Goal: Information Seeking & Learning: Learn about a topic

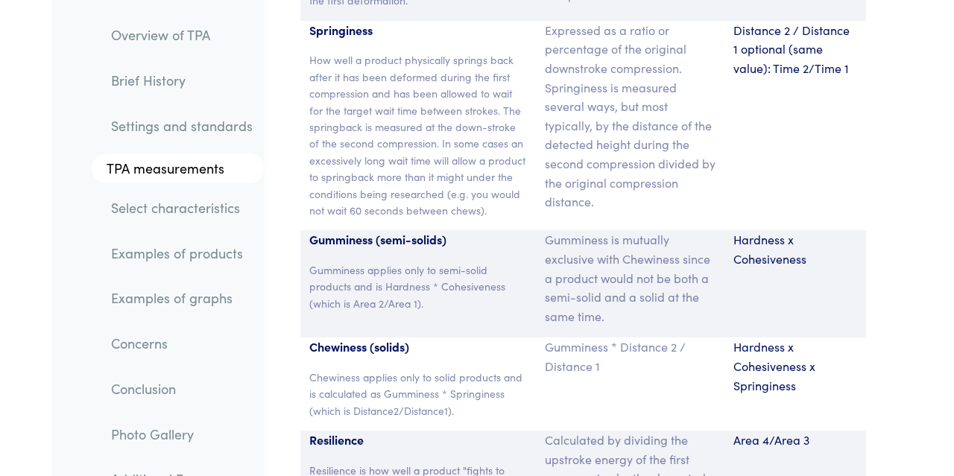
scroll to position [11553, 0]
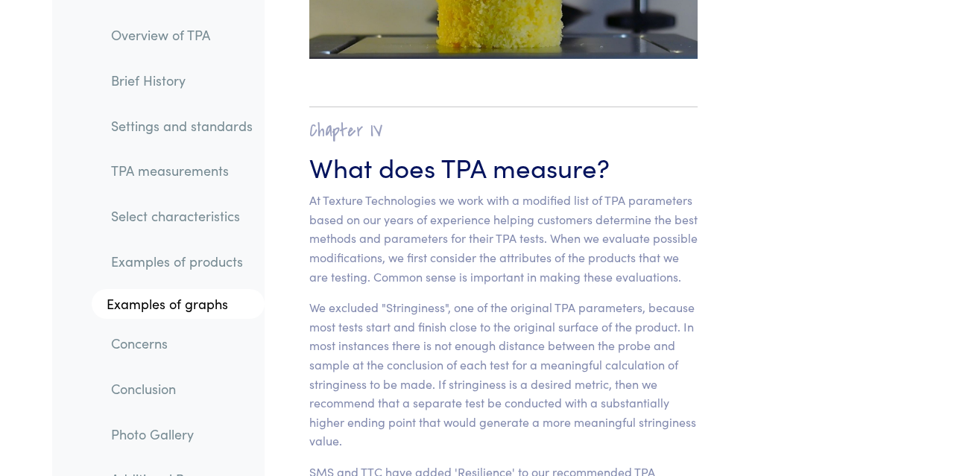
scroll to position [10636, 0]
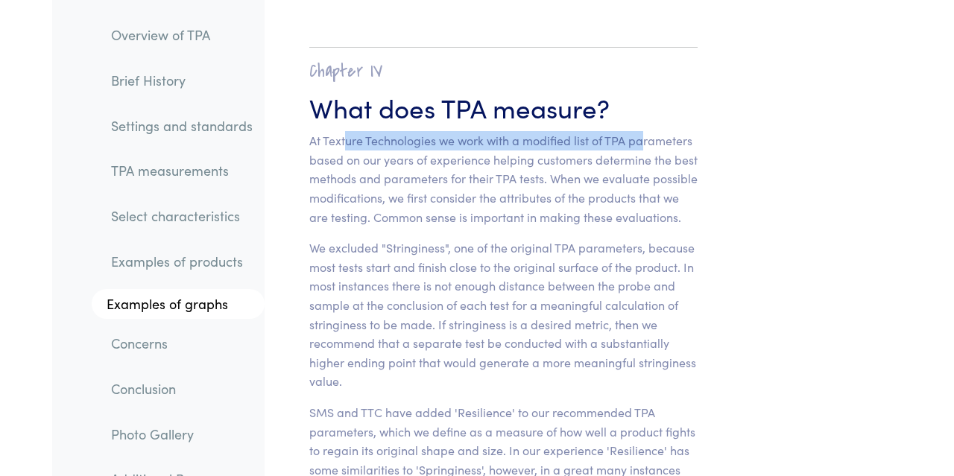
drag, startPoint x: 347, startPoint y: 48, endPoint x: 644, endPoint y: 48, distance: 297.5
click at [644, 131] on p "At Texture Technologies we work with a modified list of TPA parameters based on…" at bounding box center [503, 178] width 388 height 95
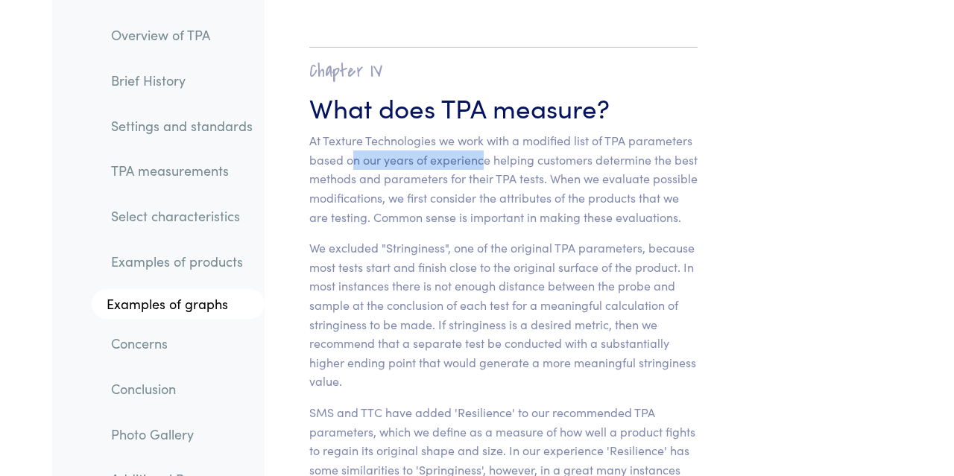
drag, startPoint x: 393, startPoint y: 71, endPoint x: 488, endPoint y: 71, distance: 95.4
click at [488, 131] on p "At Texture Technologies we work with a modified list of TPA parameters based on…" at bounding box center [503, 178] width 388 height 95
click at [314, 131] on p "At Texture Technologies we work with a modified list of TPA parameters based on…" at bounding box center [503, 178] width 388 height 95
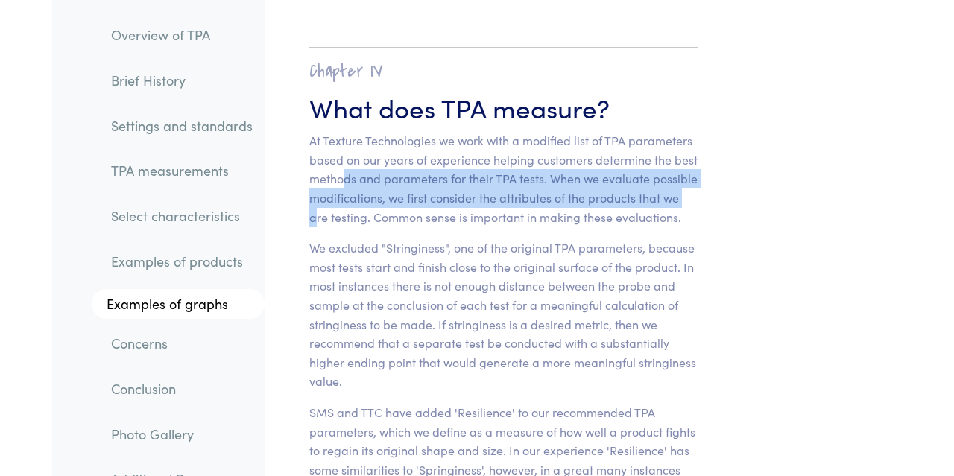
drag, startPoint x: 385, startPoint y: 86, endPoint x: 358, endPoint y: 128, distance: 50.0
click at [358, 131] on p "At Texture Technologies we work with a modified list of TPA parameters based on…" at bounding box center [503, 178] width 388 height 95
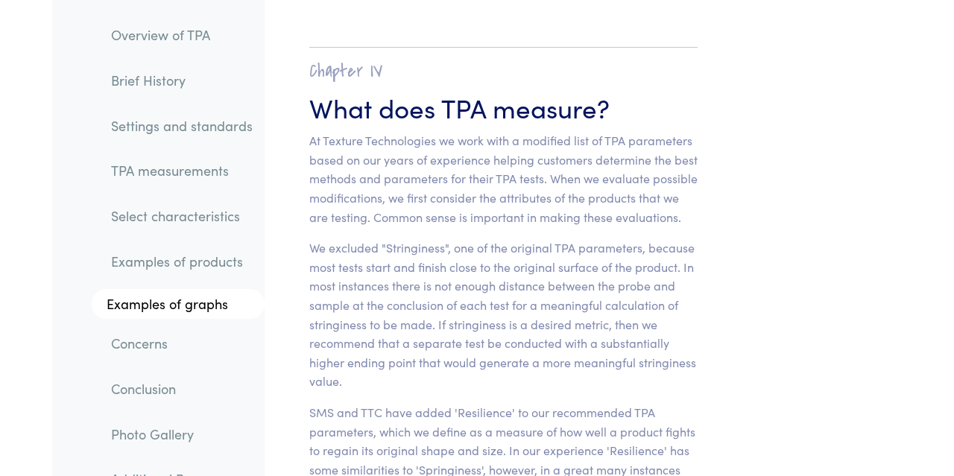
click at [333, 239] on p "We excluded "Stringiness", one of the original TPA parameters, because most tes…" at bounding box center [503, 315] width 388 height 153
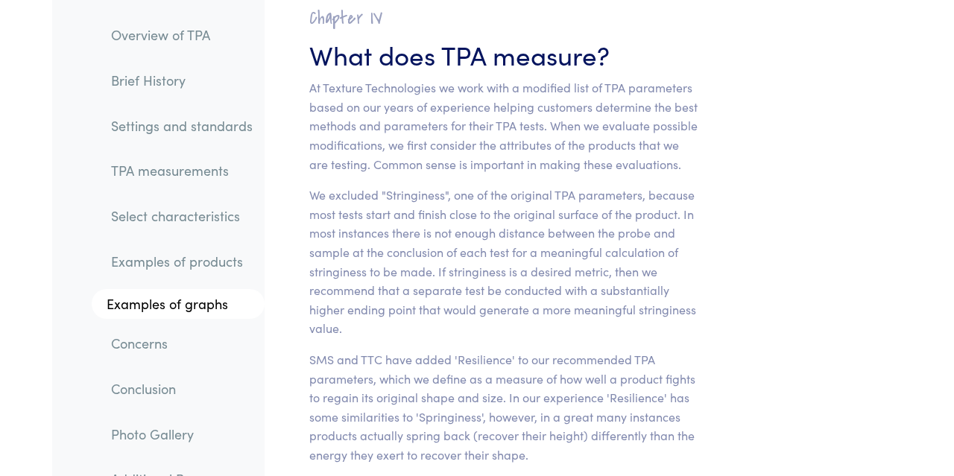
scroll to position [10713, 0]
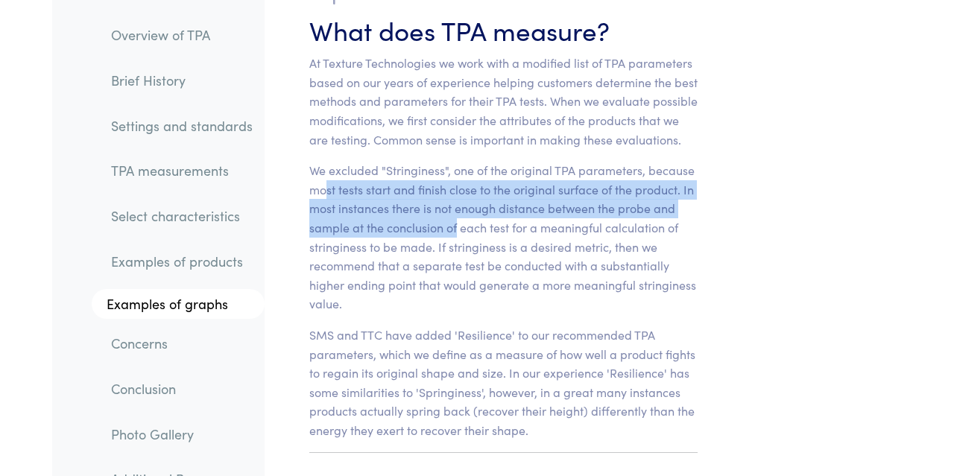
drag, startPoint x: 326, startPoint y: 116, endPoint x: 456, endPoint y: 143, distance: 133.4
click at [456, 161] on p "We excluded "Stringiness", one of the original TPA parameters, because most tes…" at bounding box center [503, 237] width 388 height 153
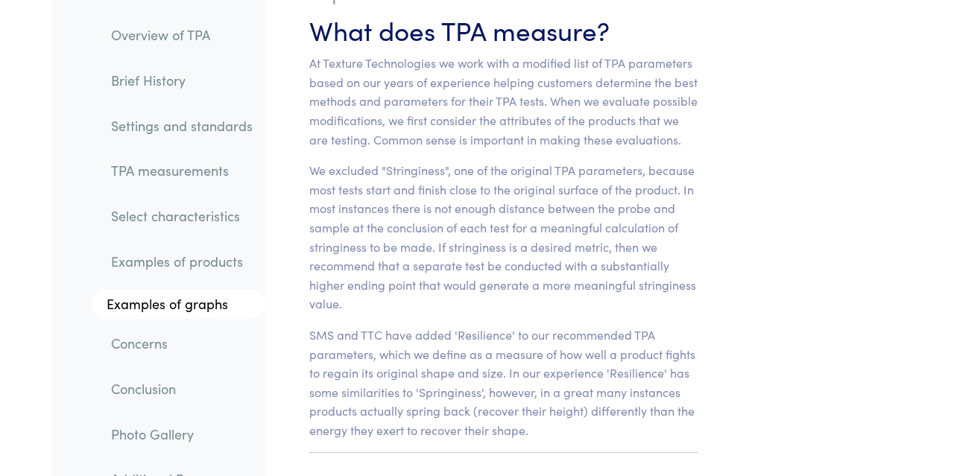
click at [377, 213] on p "We excluded "Stringiness", one of the original TPA parameters, because most tes…" at bounding box center [503, 237] width 388 height 153
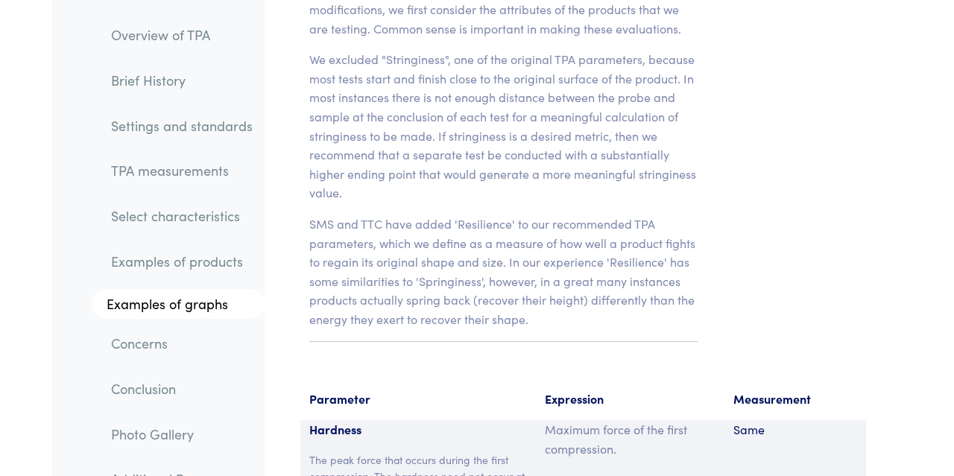
scroll to position [10868, 0]
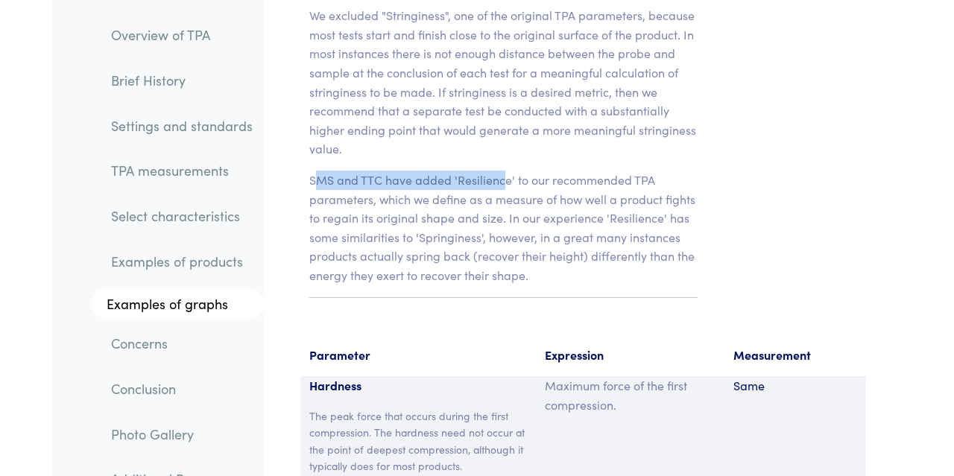
drag, startPoint x: 321, startPoint y: 113, endPoint x: 505, endPoint y: 110, distance: 184.2
click at [505, 171] on p "SMS and TTC have added 'Resilience' to our recommended TPA parameters, which we…" at bounding box center [503, 228] width 388 height 115
click at [444, 189] on p "SMS and TTC have added 'Resilience' to our recommended TPA parameters, which we…" at bounding box center [503, 228] width 388 height 115
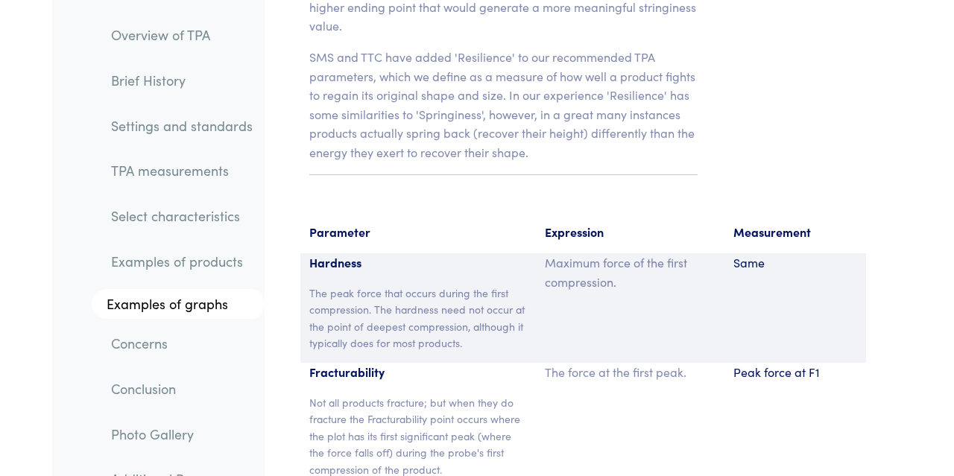
scroll to position [11023, 0]
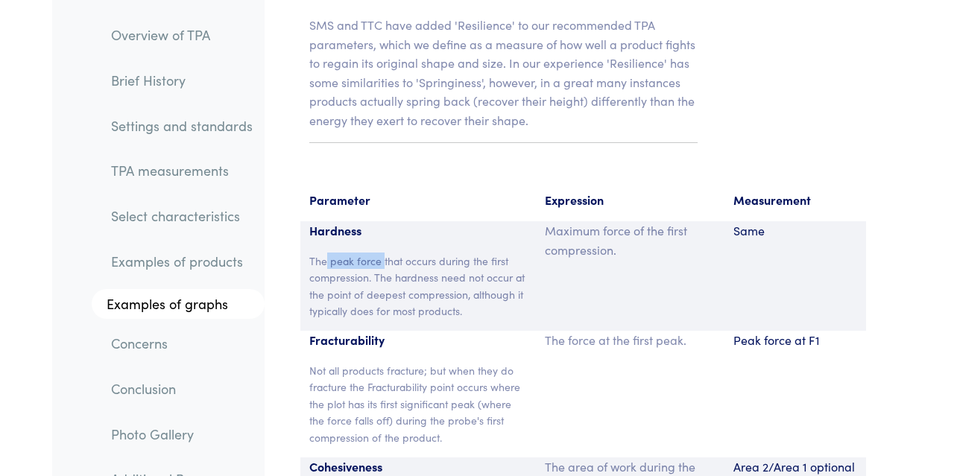
drag, startPoint x: 327, startPoint y: 181, endPoint x: 384, endPoint y: 181, distance: 57.4
click at [384, 253] on p "The peak force that occurs during the first compression. The hardness need not …" at bounding box center [418, 286] width 218 height 67
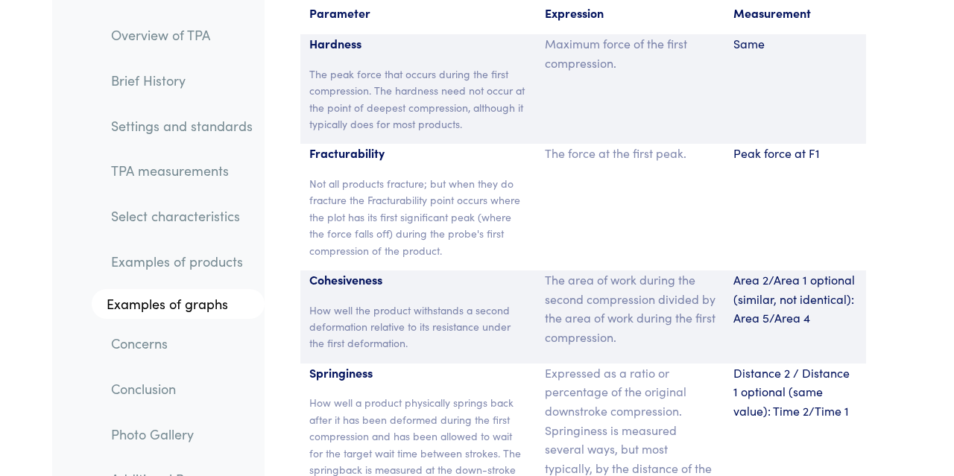
scroll to position [11256, 0]
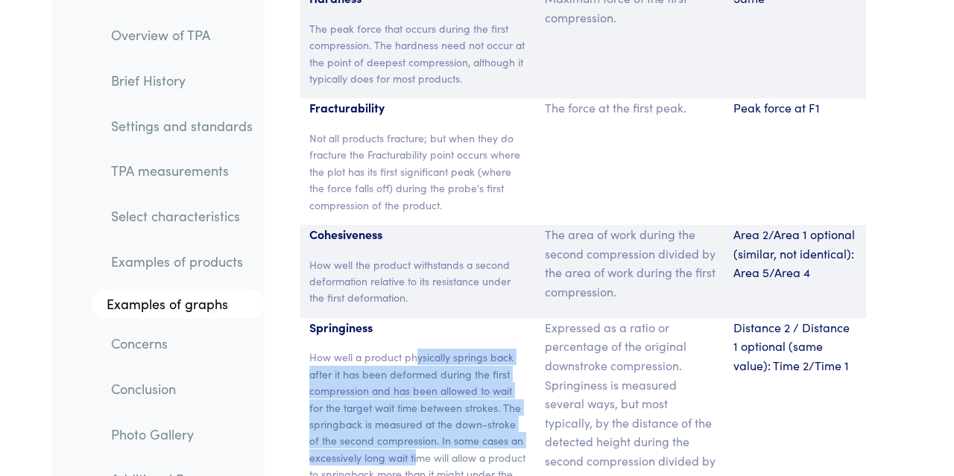
drag, startPoint x: 418, startPoint y: 283, endPoint x: 415, endPoint y: 382, distance: 99.2
click at [415, 382] on p "How well a product physically springs back after it has been deformed during th…" at bounding box center [418, 432] width 218 height 167
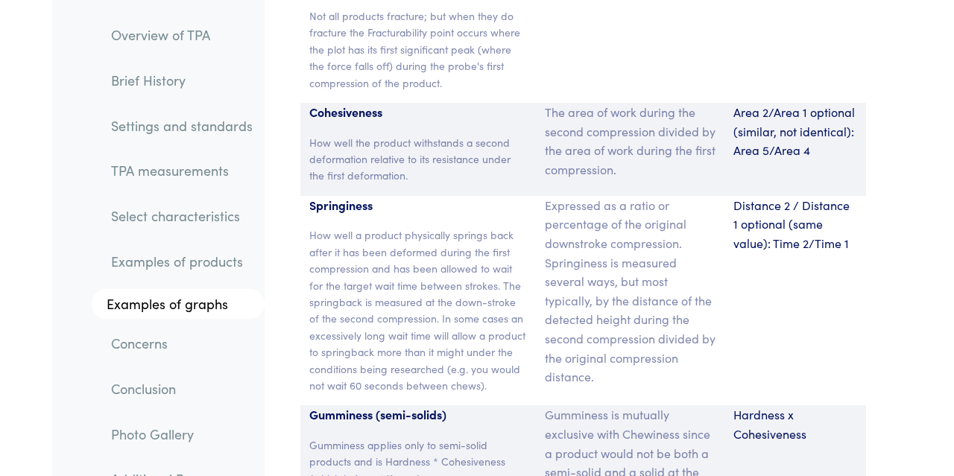
scroll to position [11411, 0]
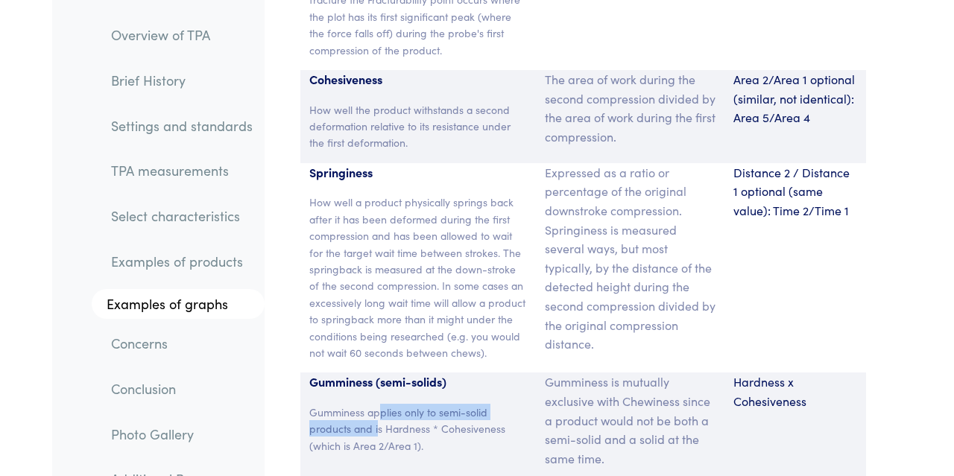
drag, startPoint x: 378, startPoint y: 337, endPoint x: 378, endPoint y: 353, distance: 15.7
click at [378, 404] on p "Gumminess applies only to semi-solid products and is Hardness * Cohesiveness (w…" at bounding box center [418, 429] width 218 height 50
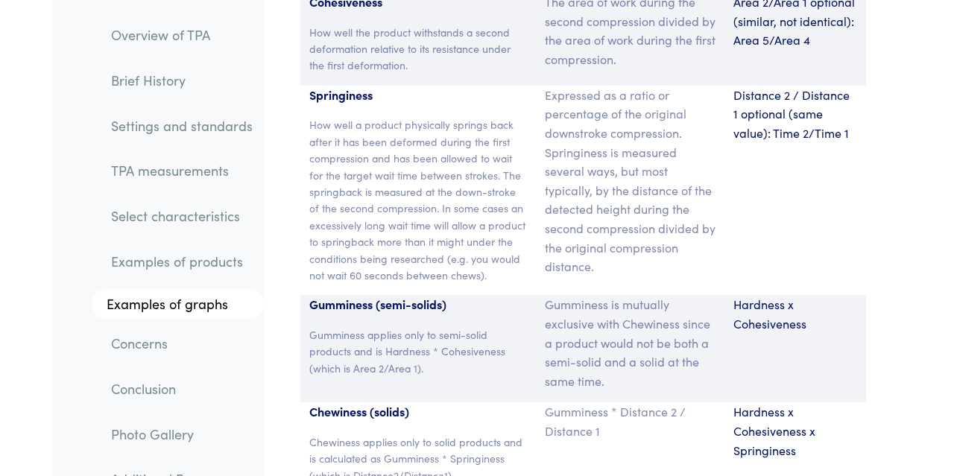
scroll to position [11644, 0]
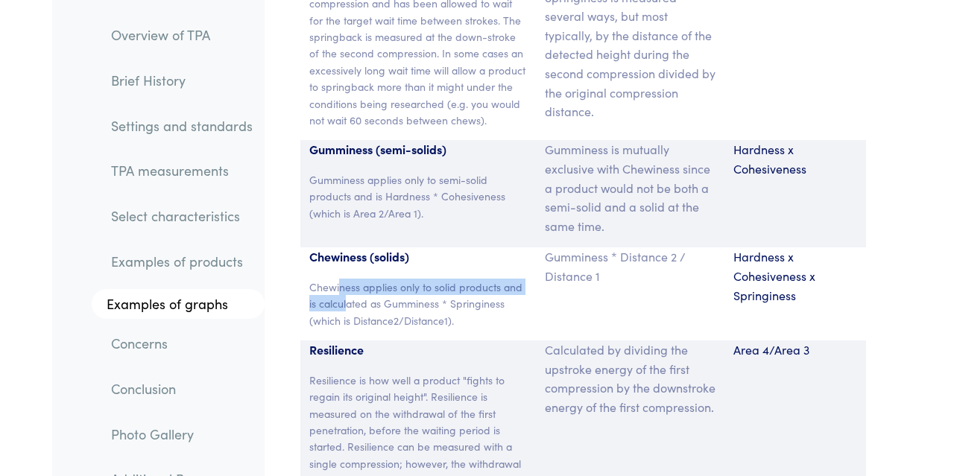
drag, startPoint x: 340, startPoint y: 212, endPoint x: 346, endPoint y: 234, distance: 22.4
click at [346, 279] on p "Chewiness applies only to solid products and is calculated as Gumminess * Sprin…" at bounding box center [418, 304] width 218 height 50
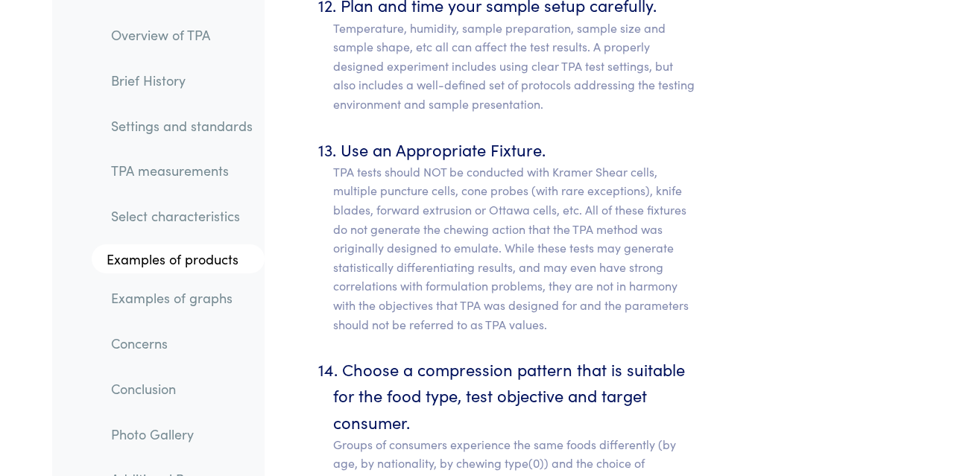
scroll to position [9938, 0]
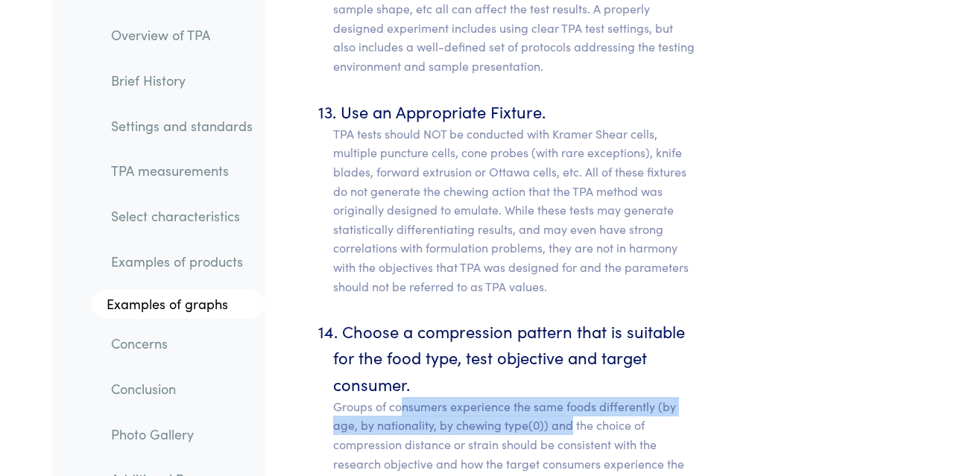
drag, startPoint x: 403, startPoint y: 312, endPoint x: 568, endPoint y: 327, distance: 166.1
click at [568, 397] on p "Groups of consumers experience the same foods differently (by age, by nationali…" at bounding box center [515, 444] width 365 height 95
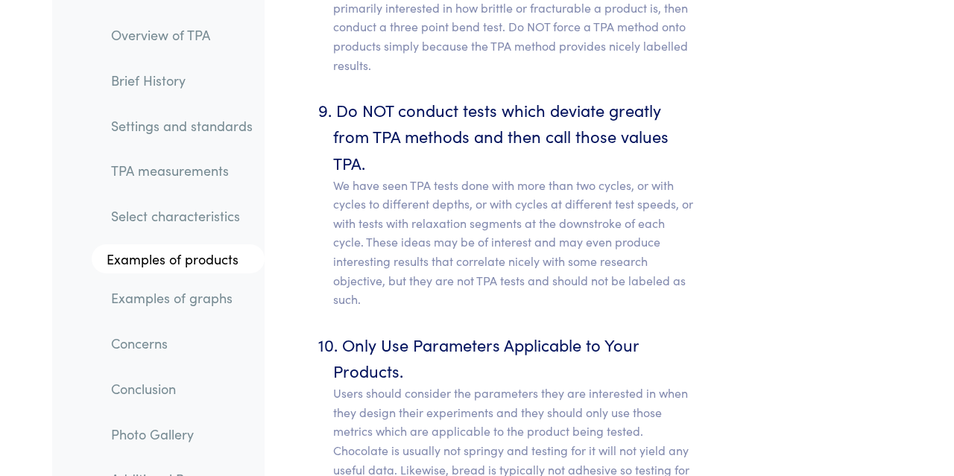
scroll to position [8930, 0]
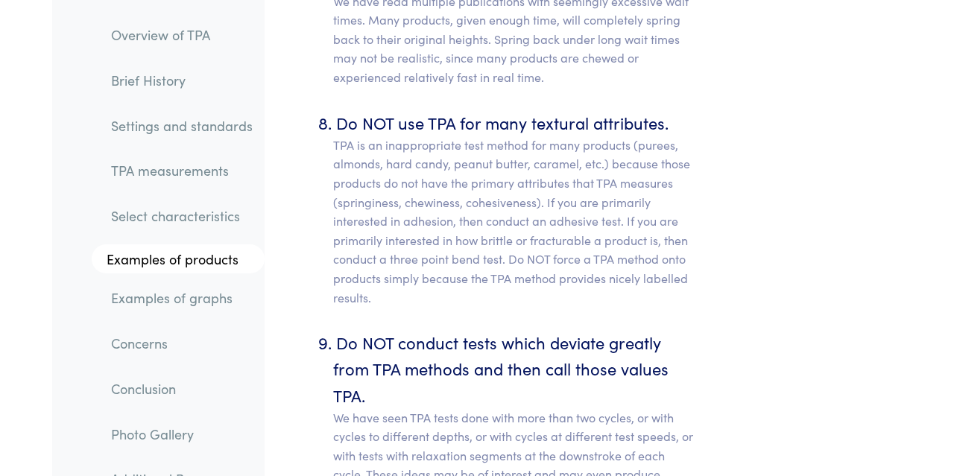
click at [171, 127] on link "Settings and standards" at bounding box center [182, 125] width 166 height 34
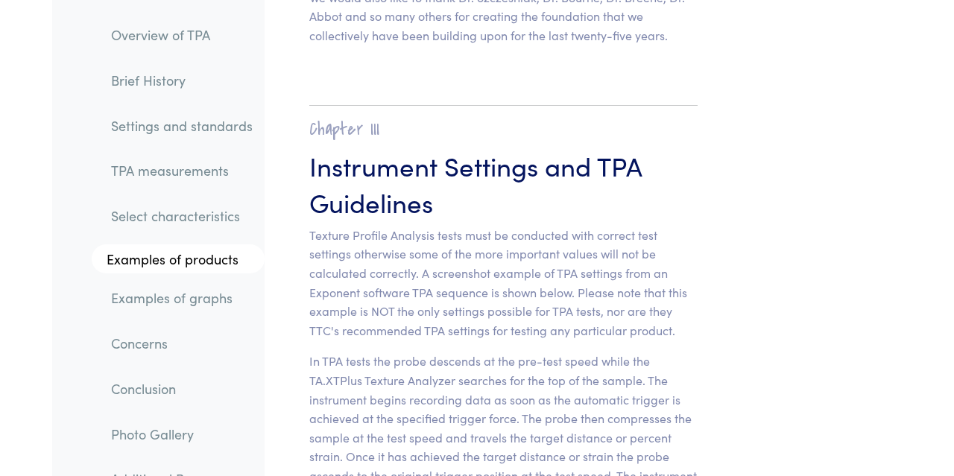
scroll to position [6316, 0]
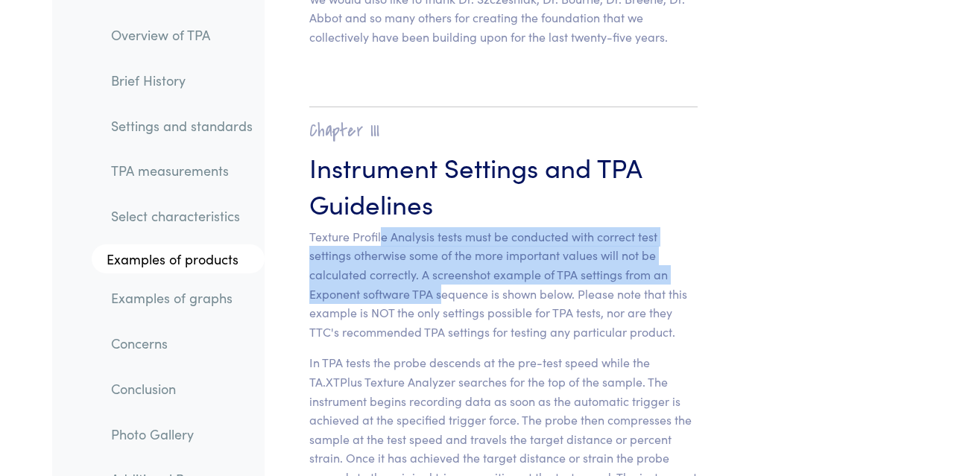
drag, startPoint x: 382, startPoint y: 160, endPoint x: 444, endPoint y: 216, distance: 82.9
click at [444, 227] on p "Texture Profile Analysis tests must be conducted with correct test settings oth…" at bounding box center [503, 284] width 388 height 115
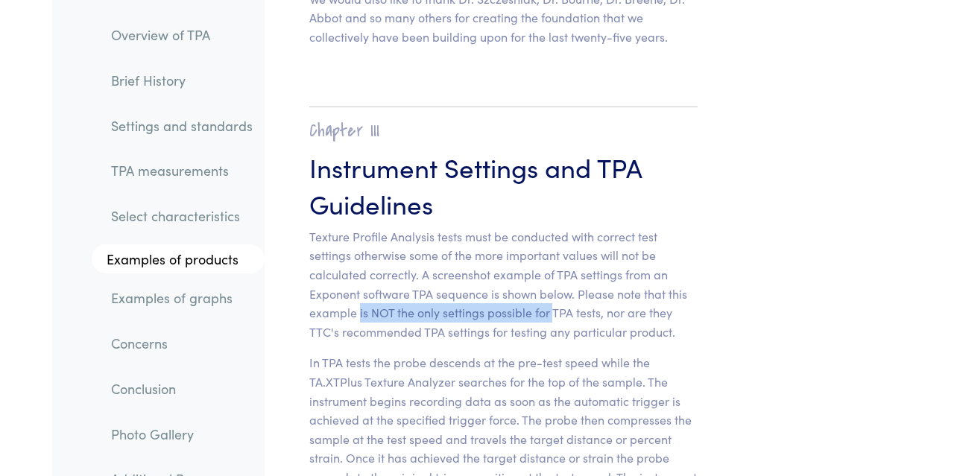
drag, startPoint x: 360, startPoint y: 233, endPoint x: 556, endPoint y: 236, distance: 196.1
click at [556, 236] on p "Texture Profile Analysis tests must be conducted with correct test settings oth…" at bounding box center [503, 284] width 388 height 115
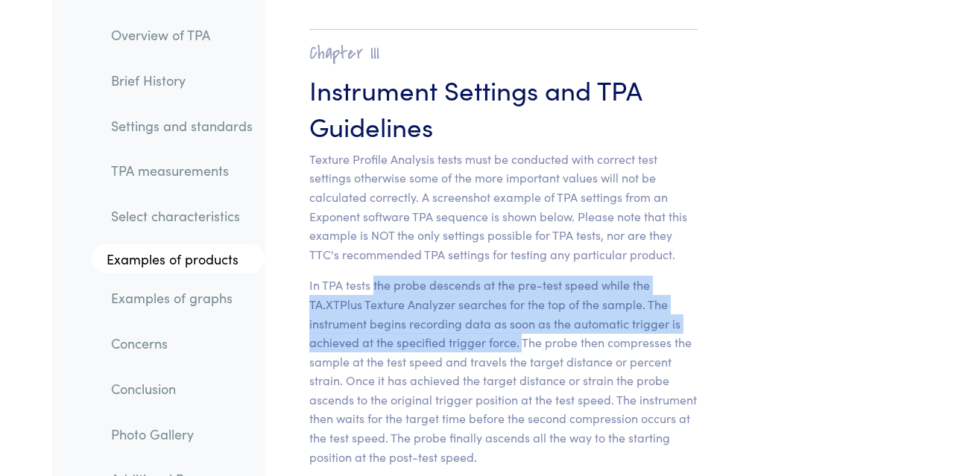
drag, startPoint x: 375, startPoint y: 204, endPoint x: 523, endPoint y: 268, distance: 160.7
click at [523, 276] on p "In TPA tests the probe descends at the pre-test speed while the TA.XTPlus Textu…" at bounding box center [503, 371] width 388 height 191
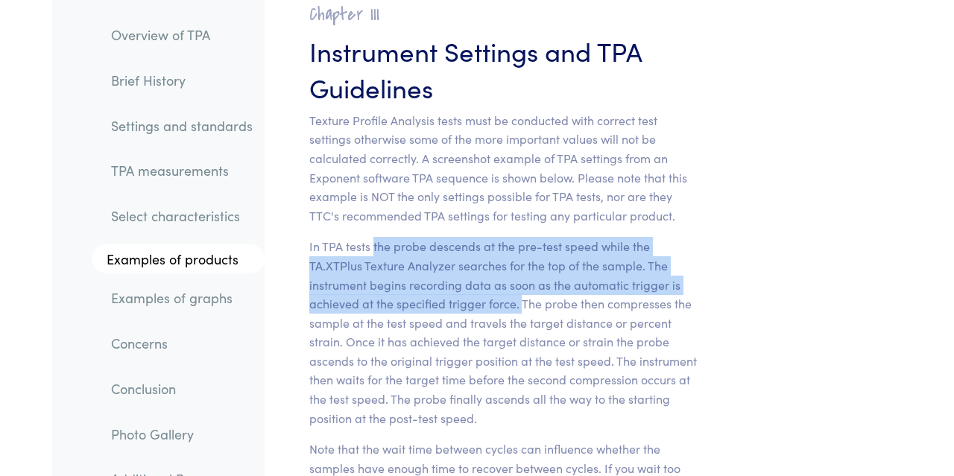
scroll to position [6472, 0]
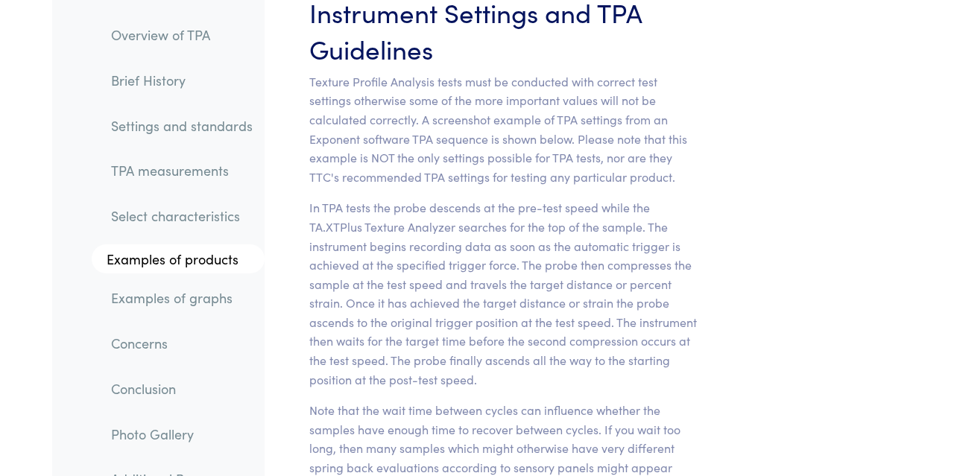
click at [365, 221] on p "In TPA tests the probe descends at the pre-test speed while the TA.XTPlus Textu…" at bounding box center [503, 293] width 388 height 191
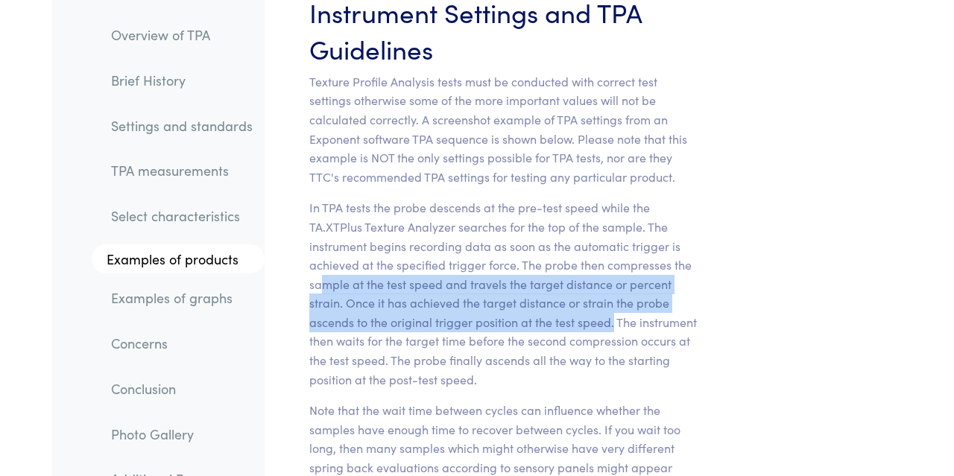
drag, startPoint x: 327, startPoint y: 206, endPoint x: 614, endPoint y: 246, distance: 290.6
click at [614, 246] on p "In TPA tests the probe descends at the pre-test speed while the TA.XTPlus Textu…" at bounding box center [503, 293] width 388 height 191
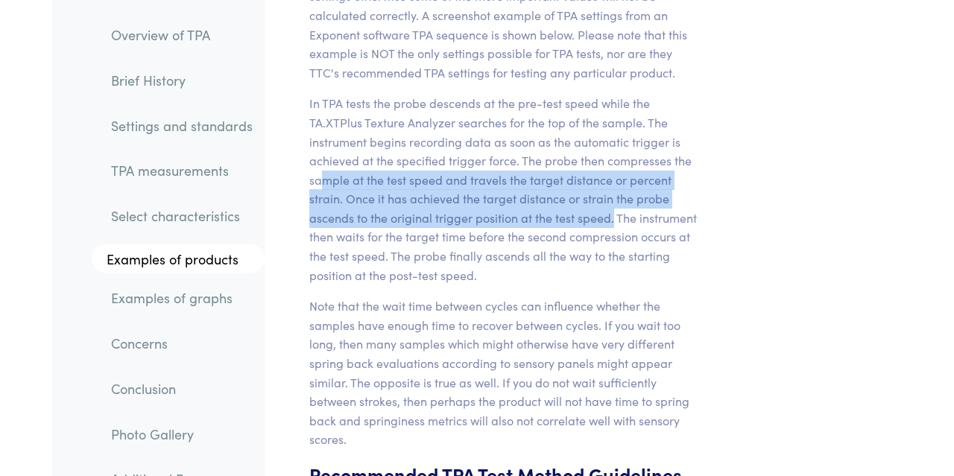
scroll to position [6627, 0]
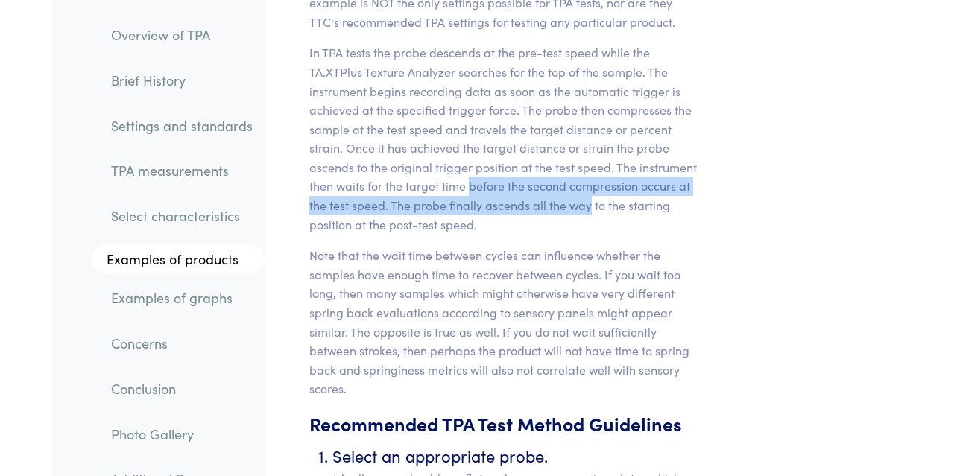
drag, startPoint x: 470, startPoint y: 116, endPoint x: 590, endPoint y: 131, distance: 120.3
click at [590, 131] on p "In TPA tests the probe descends at the pre-test speed while the TA.XTPlus Textu…" at bounding box center [503, 138] width 388 height 191
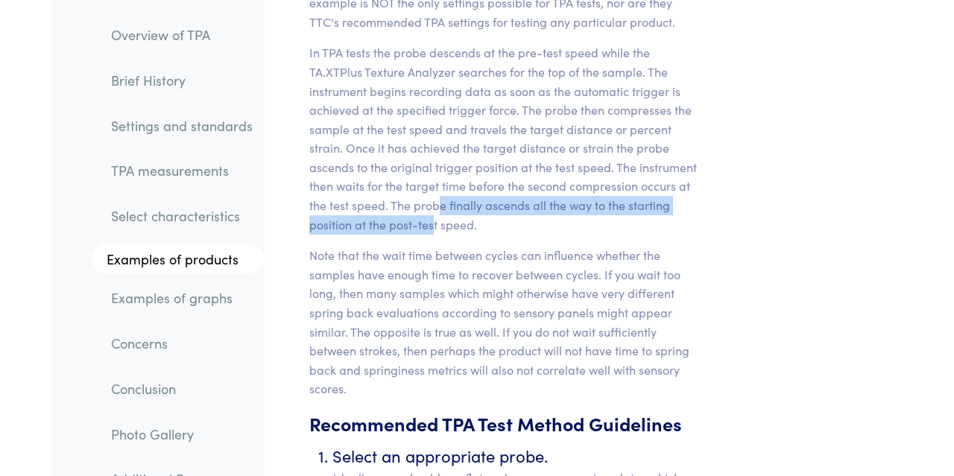
drag, startPoint x: 534, startPoint y: 131, endPoint x: 432, endPoint y: 150, distance: 103.1
click at [432, 150] on p "In TPA tests the probe descends at the pre-test speed while the TA.XTPlus Textu…" at bounding box center [503, 138] width 388 height 191
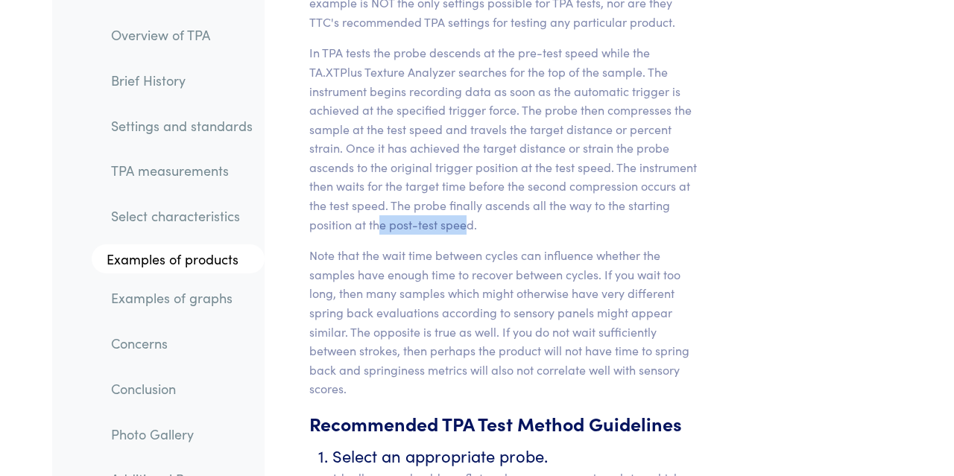
click at [468, 151] on p "In TPA tests the probe descends at the pre-test speed while the TA.XTPlus Textu…" at bounding box center [503, 138] width 388 height 191
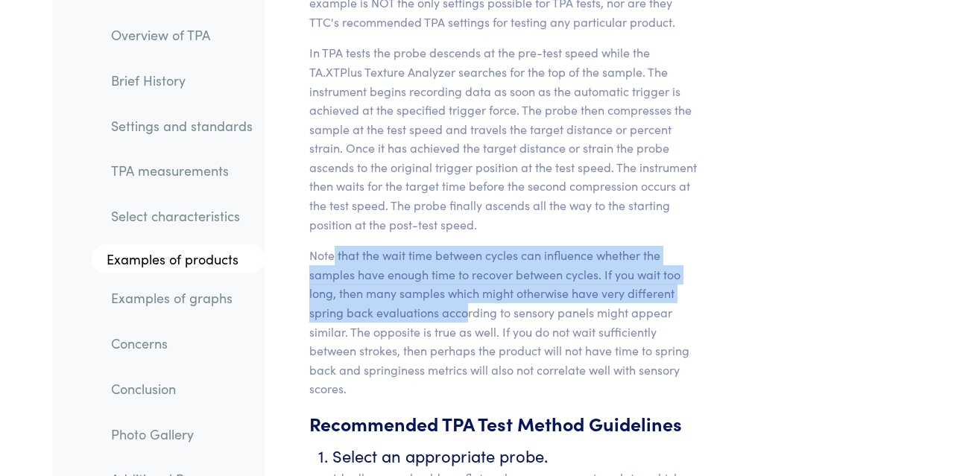
drag, startPoint x: 335, startPoint y: 181, endPoint x: 466, endPoint y: 238, distance: 142.9
click at [466, 246] on p "Note that the wait time between cycles can influence whether the samples have e…" at bounding box center [503, 322] width 388 height 153
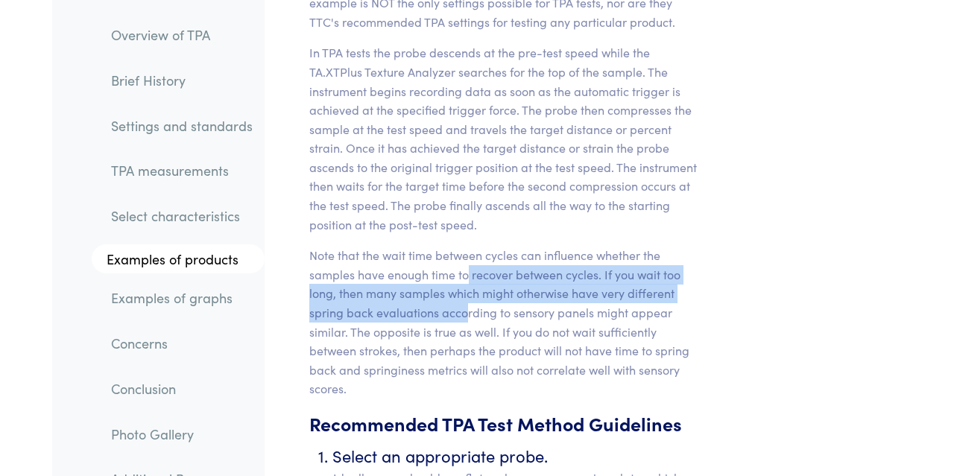
drag, startPoint x: 466, startPoint y: 238, endPoint x: 470, endPoint y: 204, distance: 34.5
click at [470, 246] on p "Note that the wait time between cycles can influence whether the samples have e…" at bounding box center [503, 322] width 388 height 153
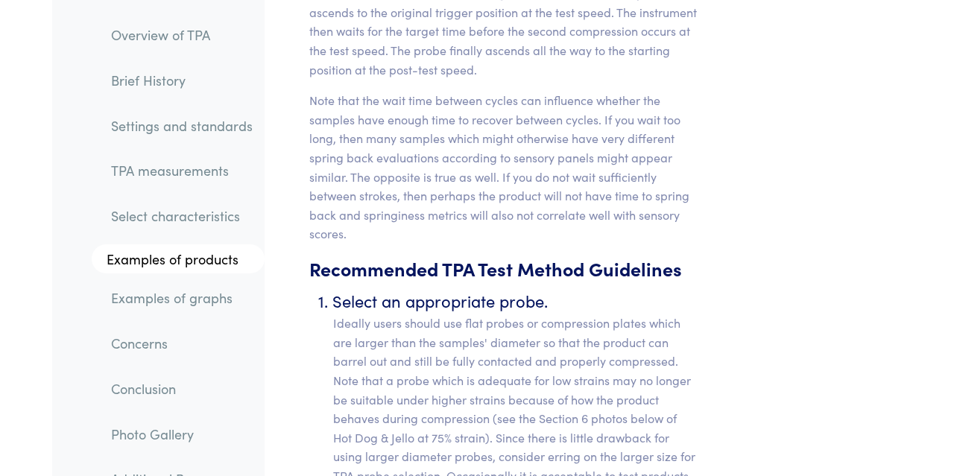
click at [414, 127] on p "Note that the wait time between cycles can influence whether the samples have e…" at bounding box center [503, 167] width 388 height 153
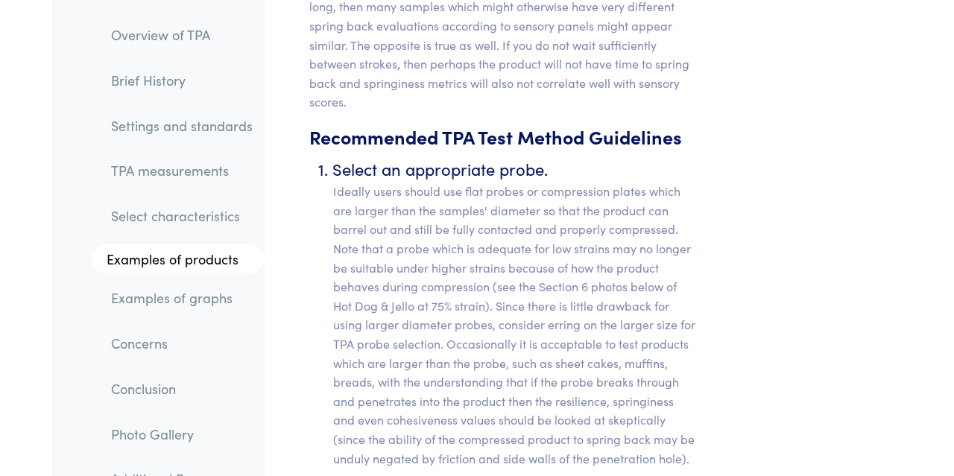
scroll to position [6937, 0]
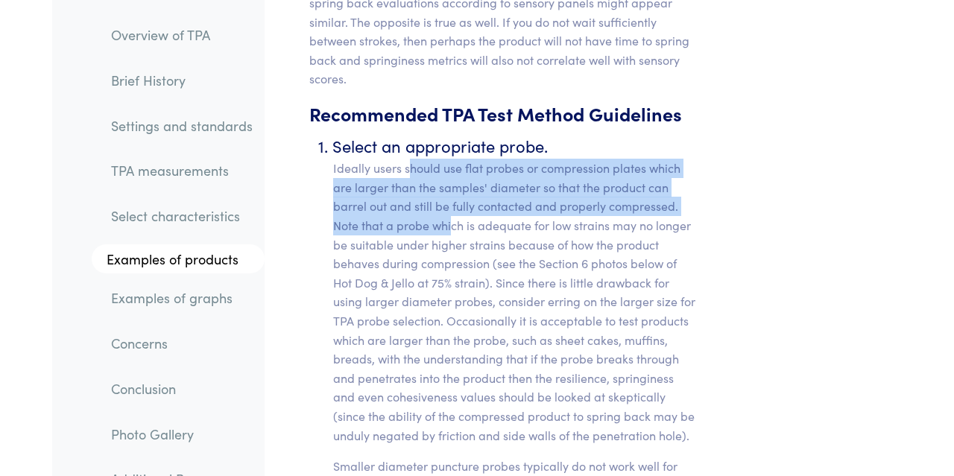
drag, startPoint x: 408, startPoint y: 87, endPoint x: 451, endPoint y: 143, distance: 70.7
click at [451, 159] on p "Ideally users should use flat probes or compression plates which are larger tha…" at bounding box center [515, 302] width 365 height 286
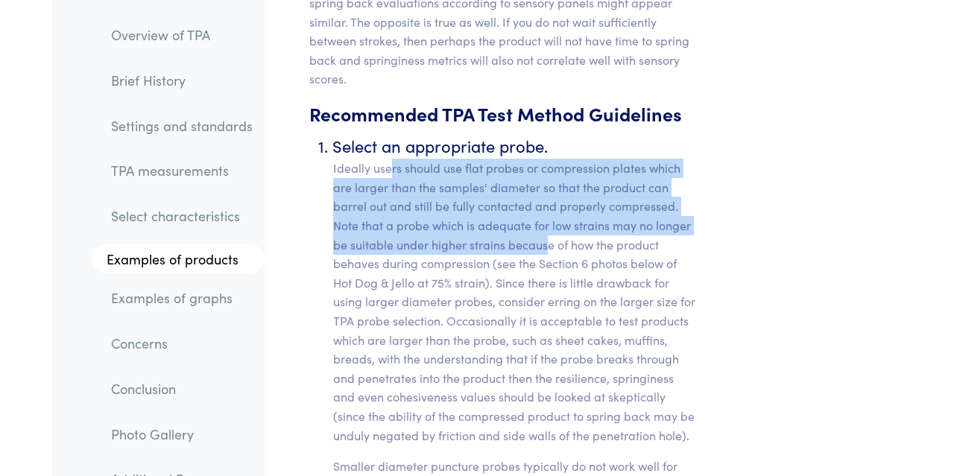
drag, startPoint x: 393, startPoint y: 98, endPoint x: 547, endPoint y: 171, distance: 169.8
click at [547, 171] on p "Ideally users should use flat probes or compression plates which are larger tha…" at bounding box center [515, 302] width 365 height 286
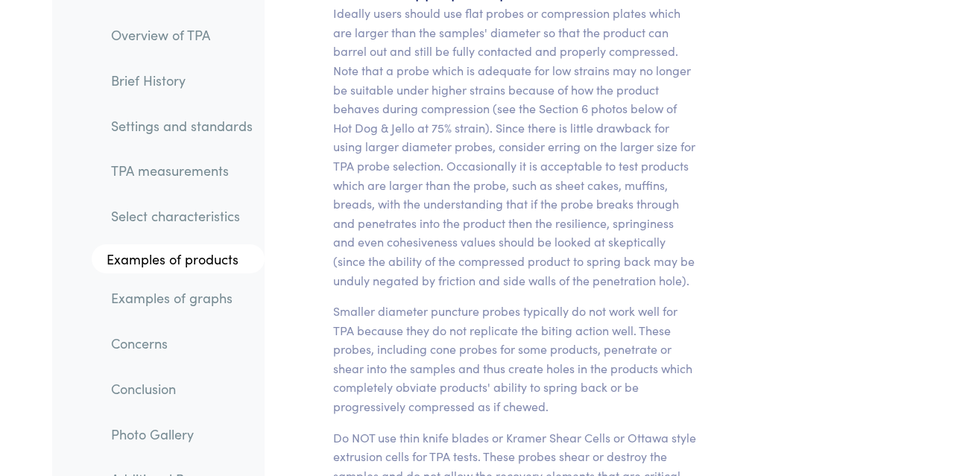
scroll to position [7169, 0]
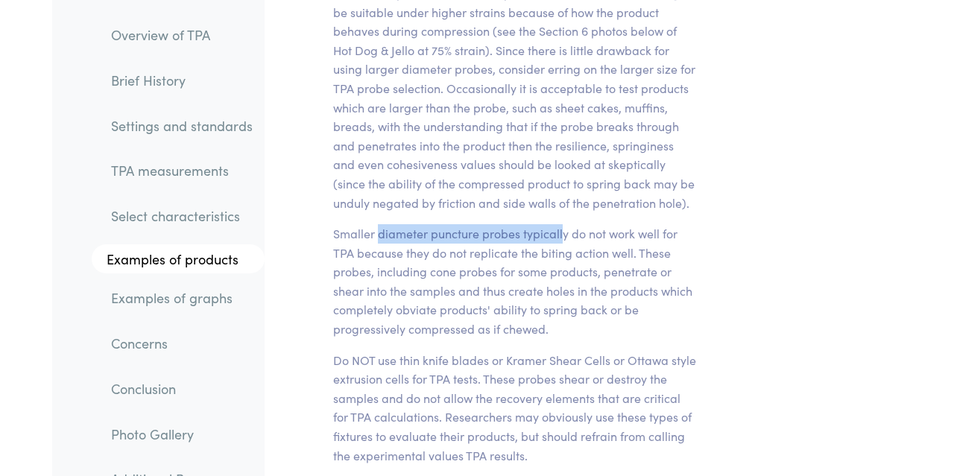
drag, startPoint x: 380, startPoint y: 154, endPoint x: 564, endPoint y: 154, distance: 183.4
click at [564, 224] on p "Smaller diameter puncture probes typically do not work well for TPA because the…" at bounding box center [515, 281] width 365 height 115
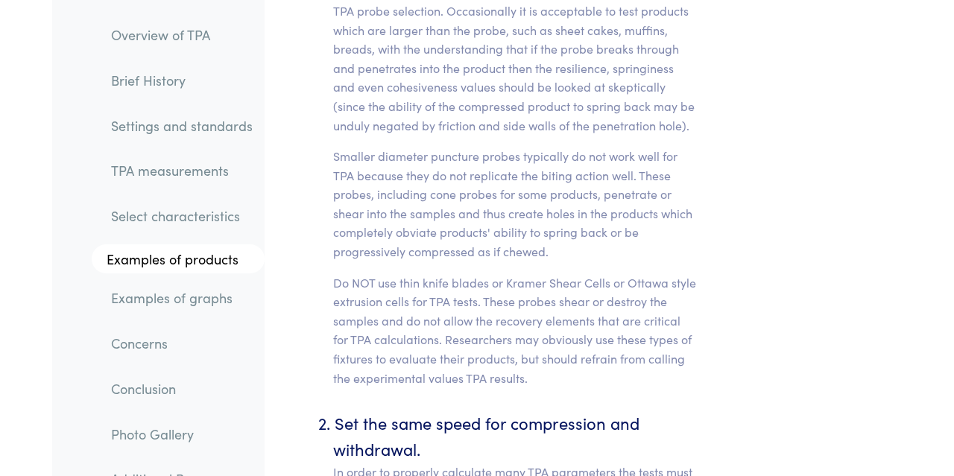
scroll to position [7480, 0]
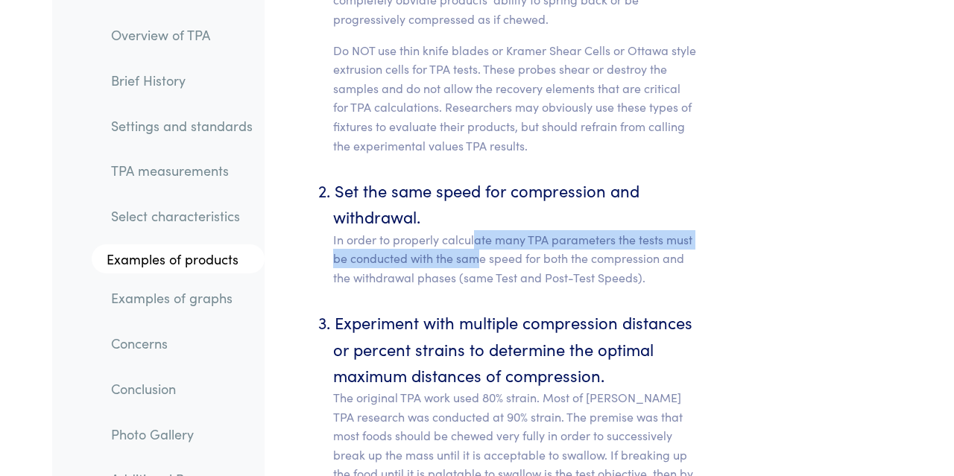
drag, startPoint x: 476, startPoint y: 171, endPoint x: 476, endPoint y: 188, distance: 17.1
click at [476, 230] on p "In order to properly calculate many TPA parameters the tests must be conducted …" at bounding box center [515, 258] width 365 height 57
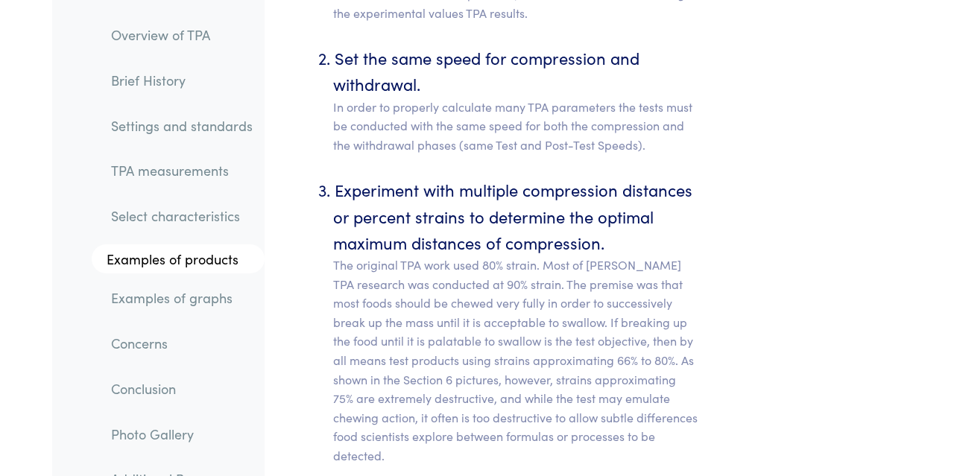
scroll to position [7635, 0]
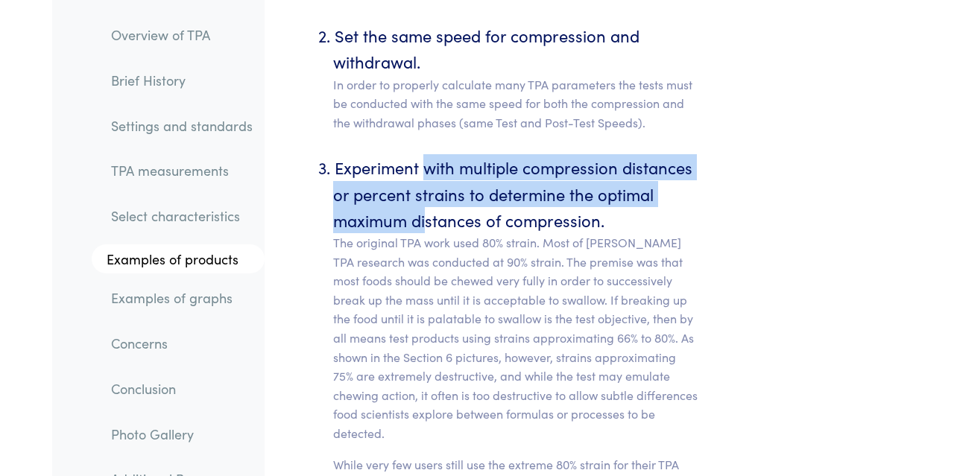
drag, startPoint x: 426, startPoint y: 91, endPoint x: 428, endPoint y: 136, distance: 44.8
click at [428, 154] on li "Experiment with multiple compression distances or percent strains to determine …" at bounding box center [515, 390] width 365 height 472
drag, startPoint x: 441, startPoint y: 100, endPoint x: 466, endPoint y: 145, distance: 52.1
click at [466, 154] on li "Experiment with multiple compression distances or percent strains to determine …" at bounding box center [515, 390] width 365 height 472
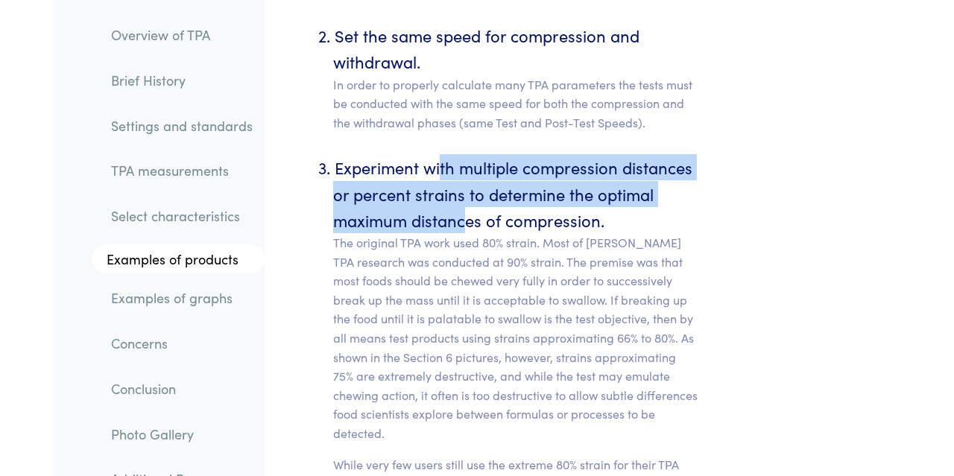
click at [466, 154] on li "Experiment with multiple compression distances or percent strains to determine …" at bounding box center [515, 390] width 365 height 472
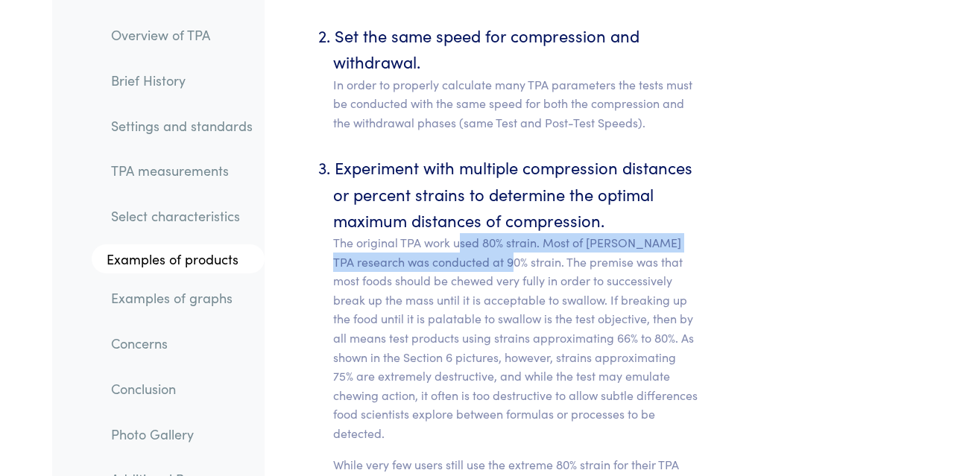
drag, startPoint x: 462, startPoint y: 160, endPoint x: 494, endPoint y: 187, distance: 41.8
click at [494, 233] on p "The original TPA work used 80% strain. Most of [PERSON_NAME] TPA research was c…" at bounding box center [515, 338] width 365 height 210
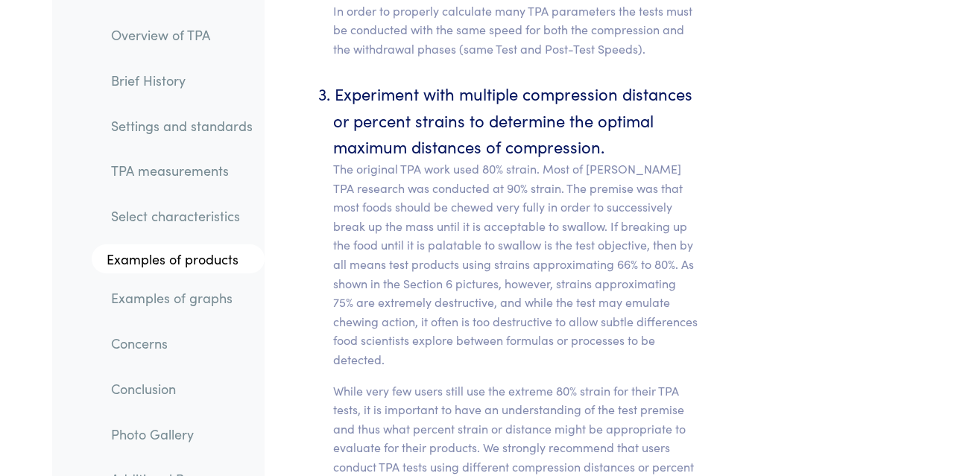
scroll to position [7712, 0]
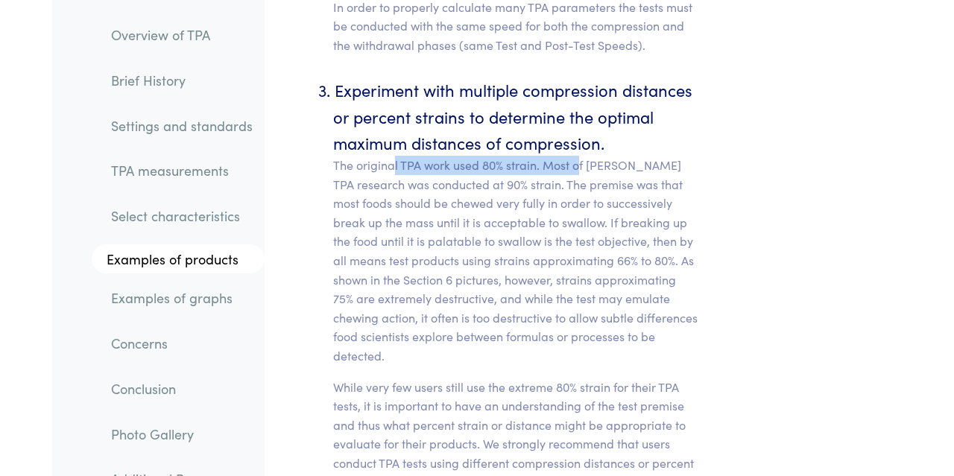
drag, startPoint x: 395, startPoint y: 86, endPoint x: 581, endPoint y: 86, distance: 185.6
click at [581, 156] on p "The original TPA work used 80% strain. Most of [PERSON_NAME] TPA research was c…" at bounding box center [515, 261] width 365 height 210
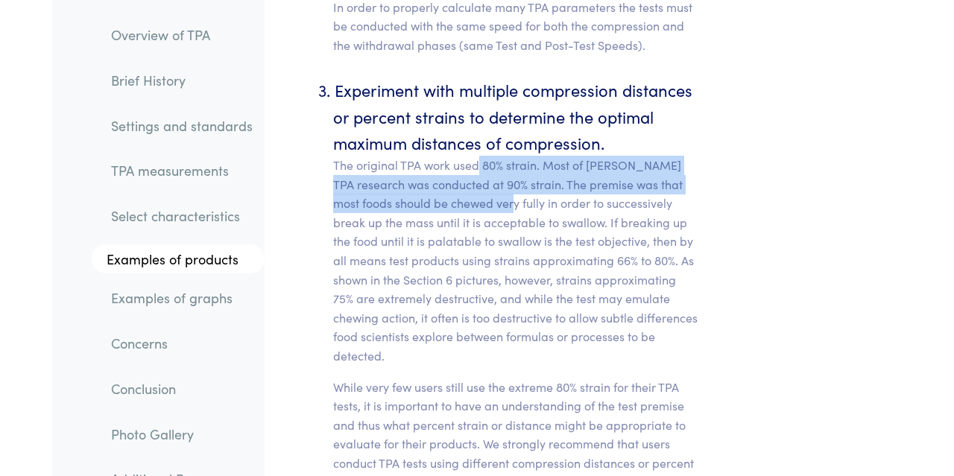
drag, startPoint x: 477, startPoint y: 96, endPoint x: 488, endPoint y: 119, distance: 25.0
click at [488, 156] on p "The original TPA work used 80% strain. Most of [PERSON_NAME] TPA research was c…" at bounding box center [515, 261] width 365 height 210
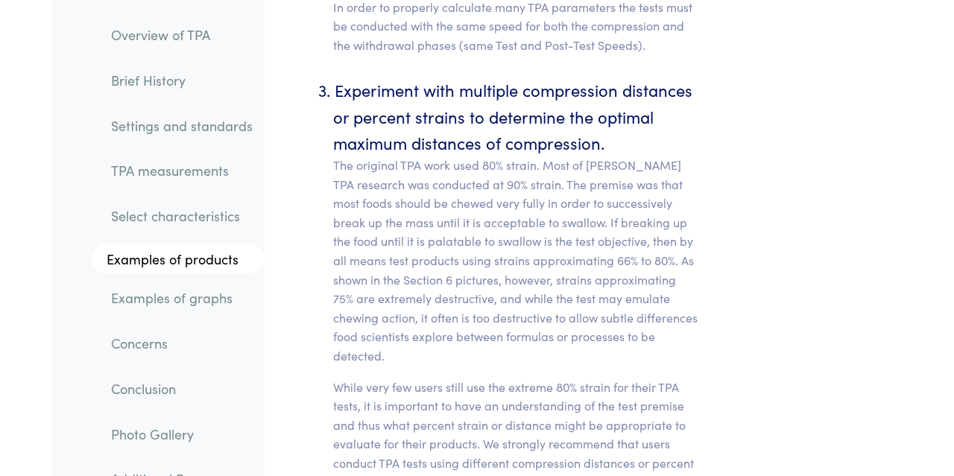
click at [488, 156] on p "The original TPA work used 80% strain. Most of [PERSON_NAME] TPA research was c…" at bounding box center [515, 261] width 365 height 210
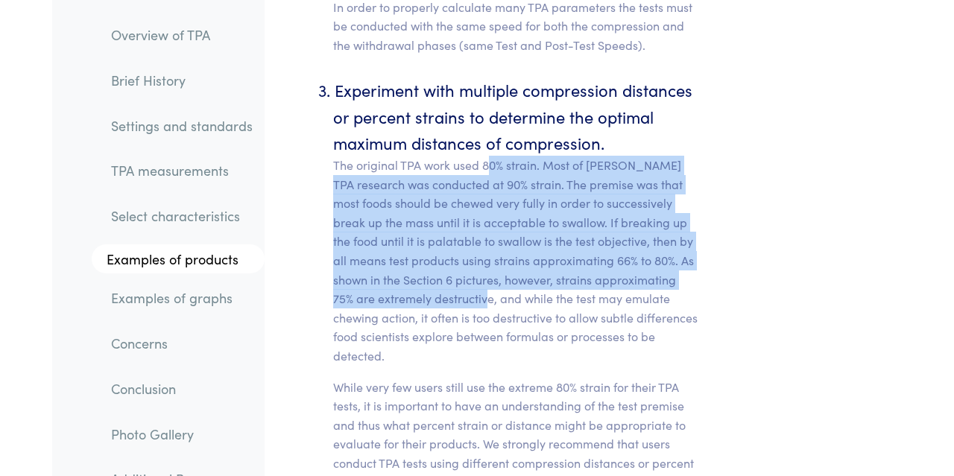
drag, startPoint x: 493, startPoint y: 93, endPoint x: 494, endPoint y: 220, distance: 126.8
click at [494, 220] on p "The original TPA work used 80% strain. Most of [PERSON_NAME] TPA research was c…" at bounding box center [515, 261] width 365 height 210
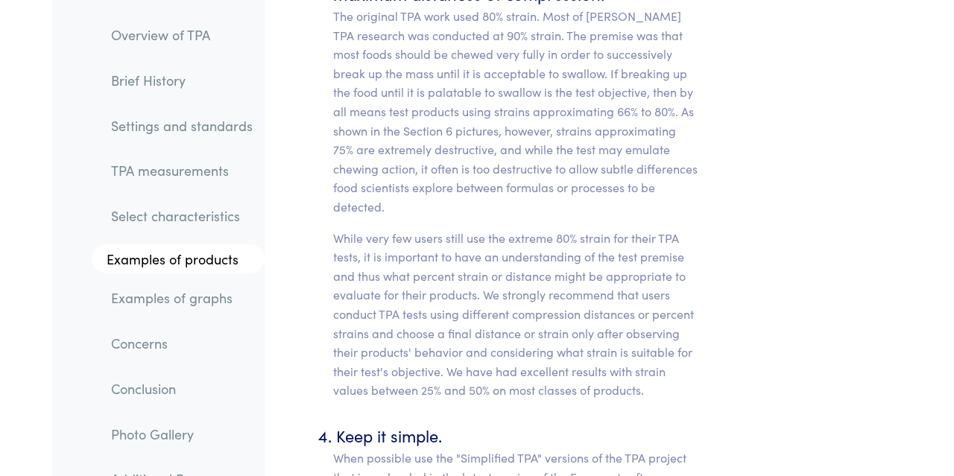
scroll to position [7867, 0]
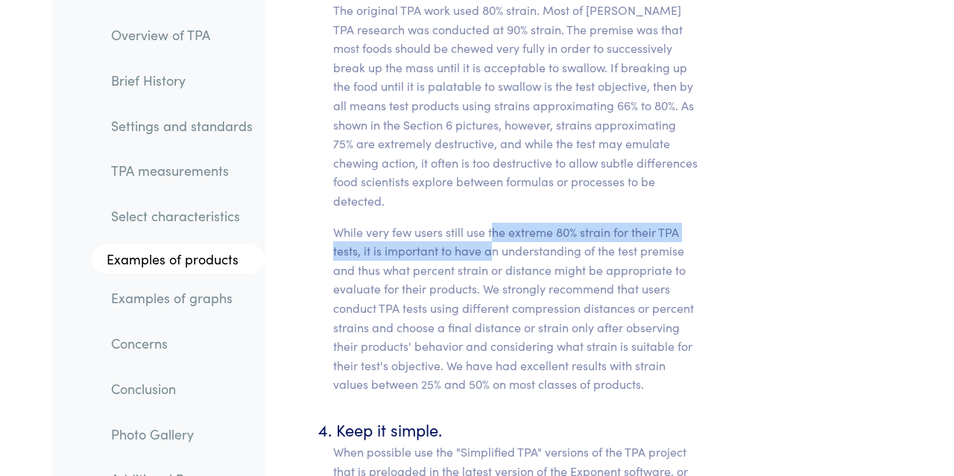
drag, startPoint x: 494, startPoint y: 153, endPoint x: 486, endPoint y: 186, distance: 34.4
click at [486, 223] on p "While very few users still use the extreme 80% strain for their TPA tests, it i…" at bounding box center [515, 308] width 365 height 171
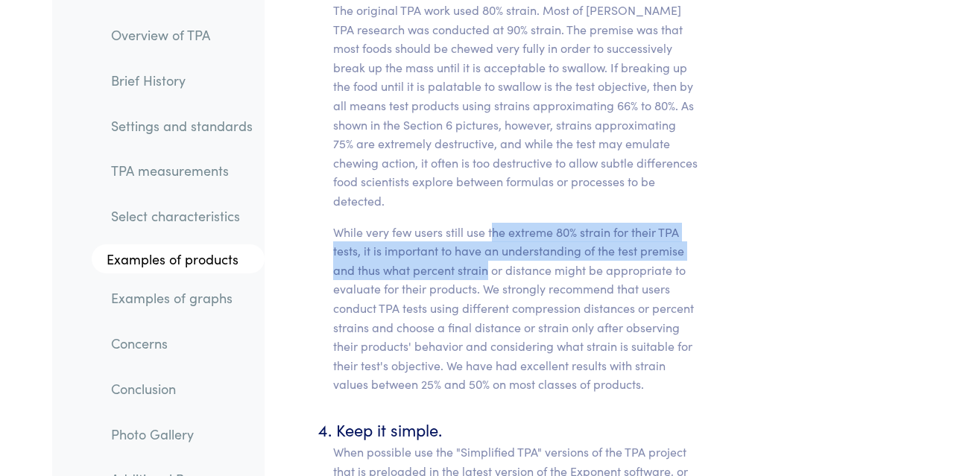
click at [486, 223] on p "While very few users still use the extreme 80% strain for their TPA tests, it i…" at bounding box center [515, 308] width 365 height 171
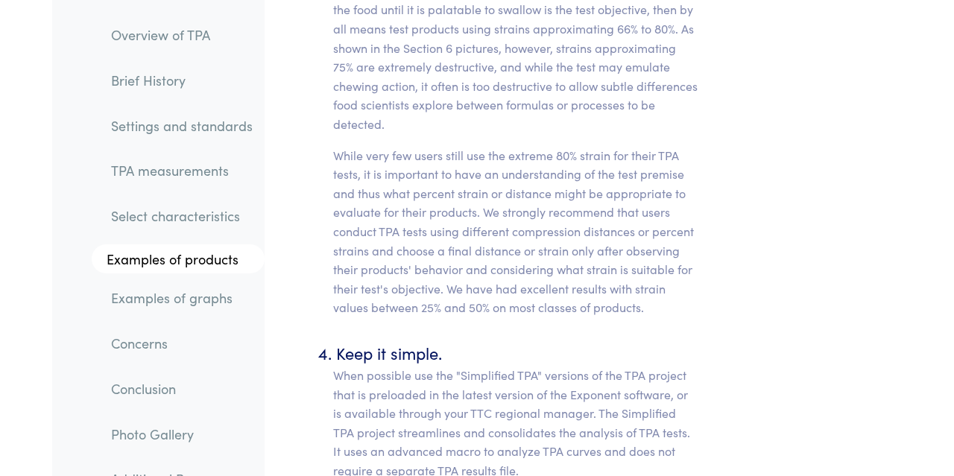
scroll to position [7945, 0]
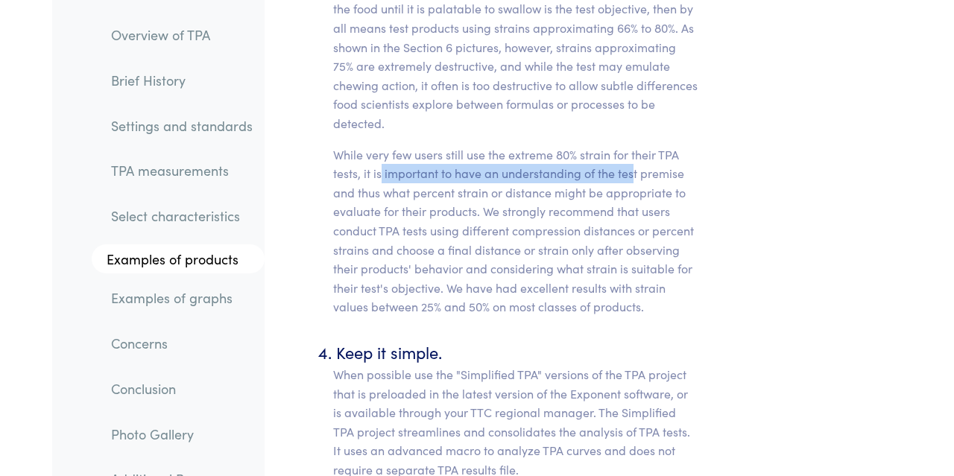
drag, startPoint x: 380, startPoint y: 104, endPoint x: 632, endPoint y: 97, distance: 251.3
click at [632, 145] on p "While very few users still use the extreme 80% strain for their TPA tests, it i…" at bounding box center [515, 230] width 365 height 171
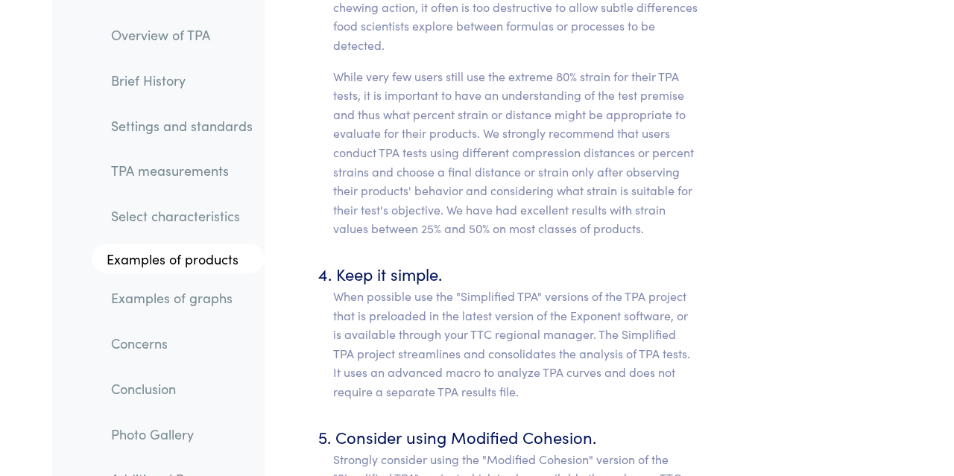
scroll to position [8100, 0]
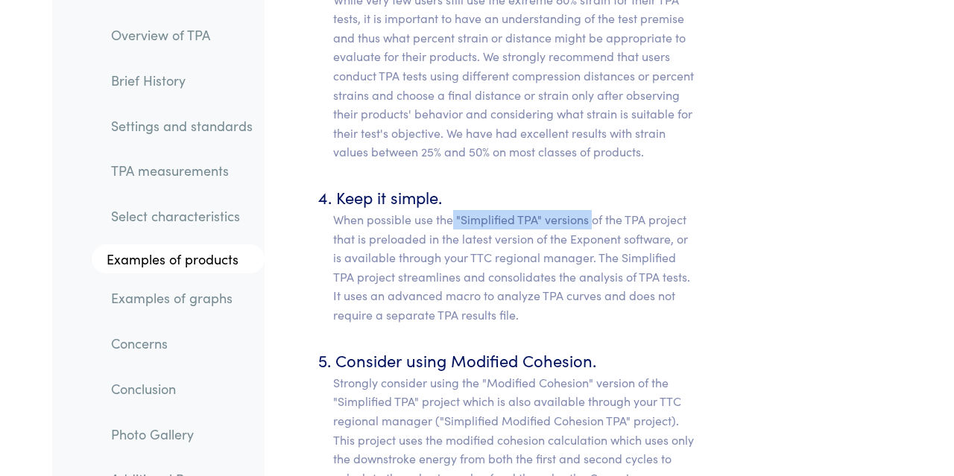
drag, startPoint x: 454, startPoint y: 147, endPoint x: 596, endPoint y: 146, distance: 141.7
click at [596, 210] on p "When possible use the "Simplified TPA" versions of the TPA project that is prel…" at bounding box center [515, 267] width 365 height 115
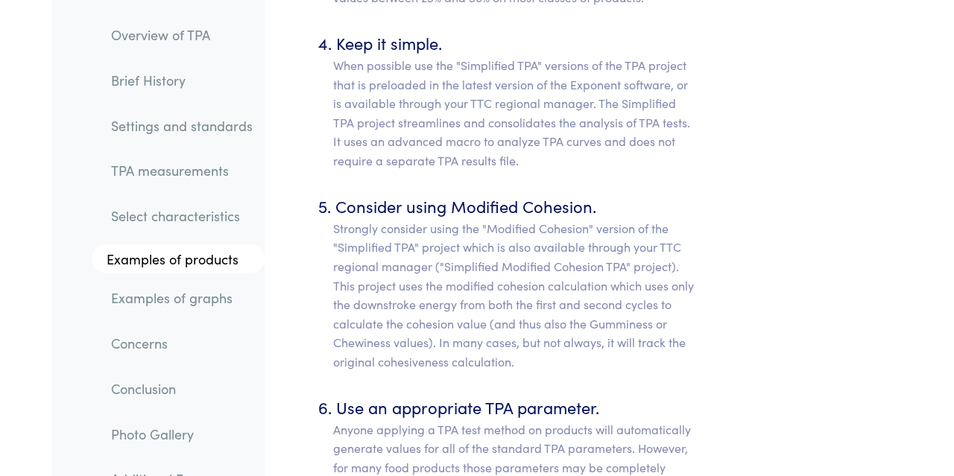
scroll to position [8333, 0]
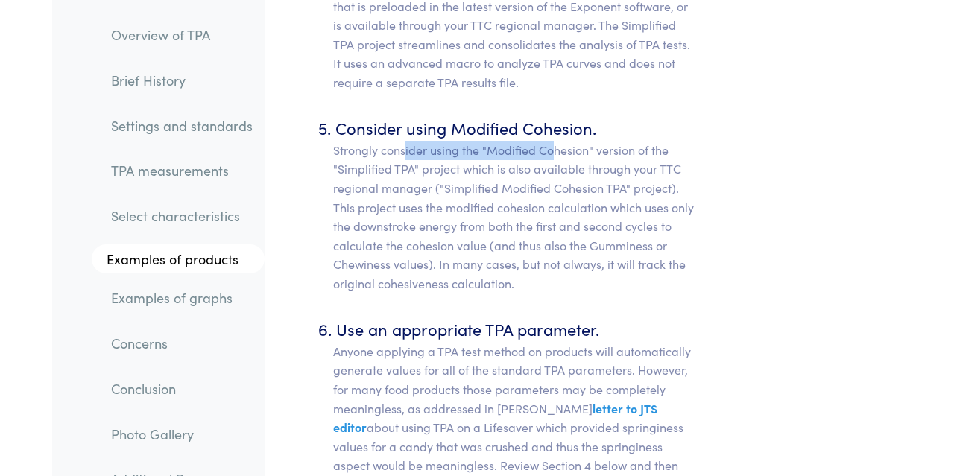
drag, startPoint x: 406, startPoint y: 77, endPoint x: 552, endPoint y: 76, distance: 146.1
click at [552, 141] on p "Strongly consider using the "Modified Cohesion" version of the "Simplified TPA"…" at bounding box center [515, 217] width 365 height 153
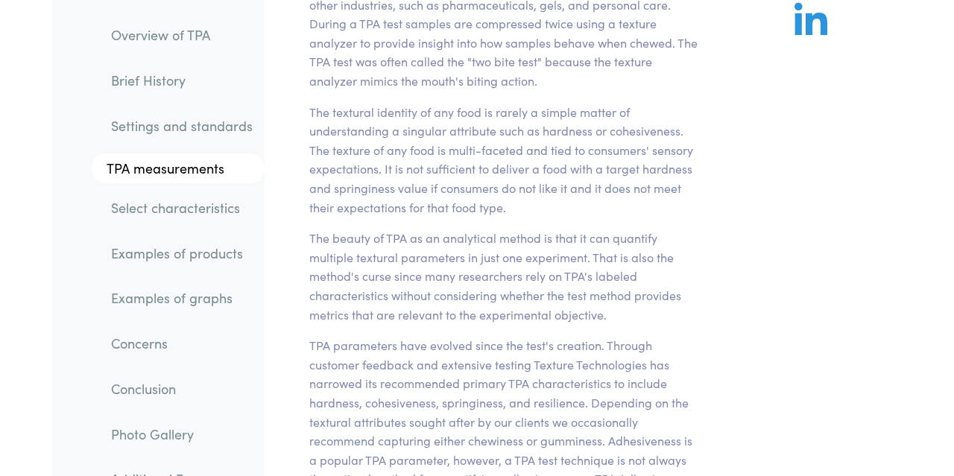
scroll to position [0, 0]
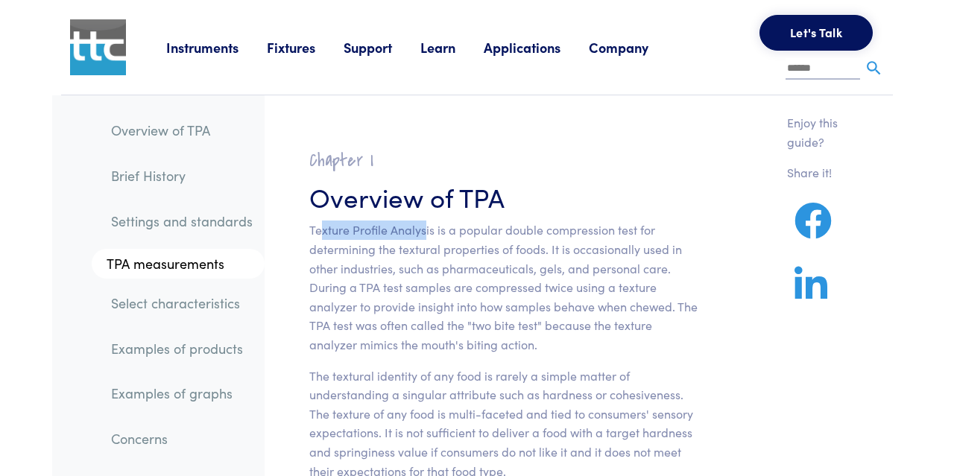
drag, startPoint x: 338, startPoint y: 227, endPoint x: 424, endPoint y: 226, distance: 86.5
click at [424, 226] on p "Texture Profile Analysis is a popular double compression test for determining t…" at bounding box center [503, 287] width 388 height 133
click at [505, 275] on p "Texture Profile Analysis is a popular double compression test for determining t…" at bounding box center [503, 287] width 388 height 133
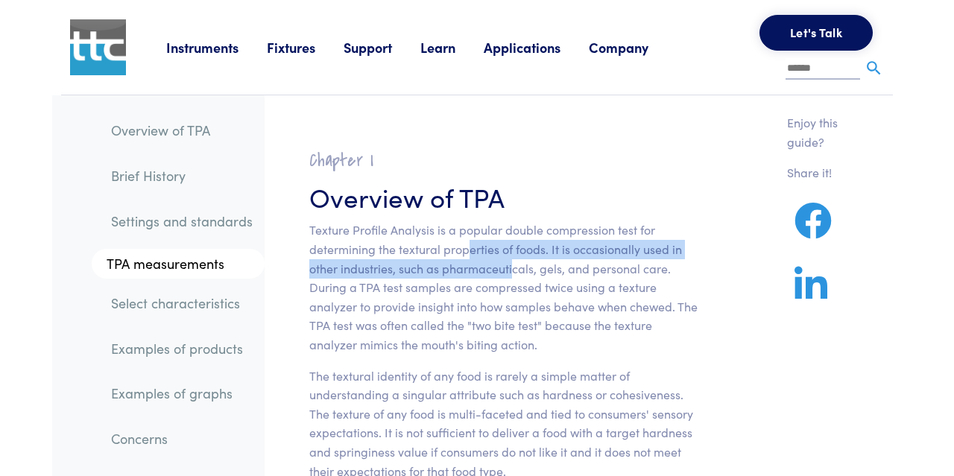
drag, startPoint x: 470, startPoint y: 244, endPoint x: 514, endPoint y: 277, distance: 54.7
click at [514, 277] on p "Texture Profile Analysis is a popular double compression test for determining t…" at bounding box center [503, 287] width 388 height 133
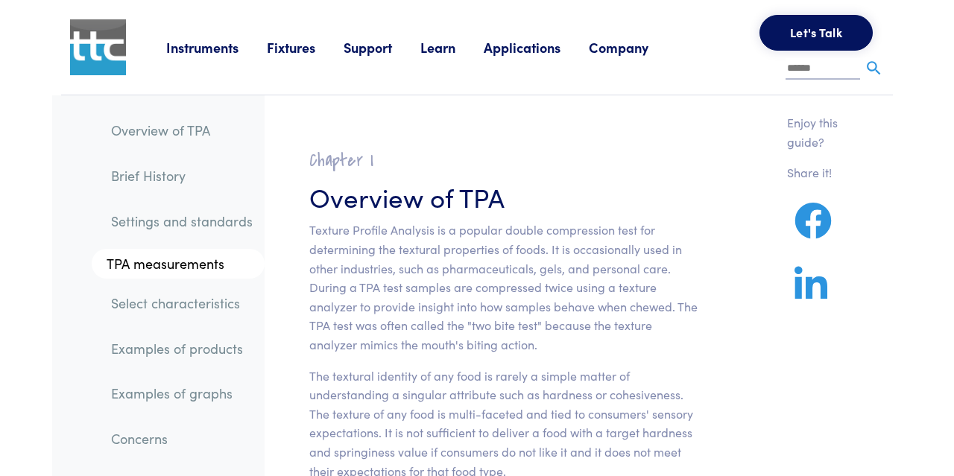
click at [514, 277] on p "Texture Profile Analysis is a popular double compression test for determining t…" at bounding box center [503, 287] width 388 height 133
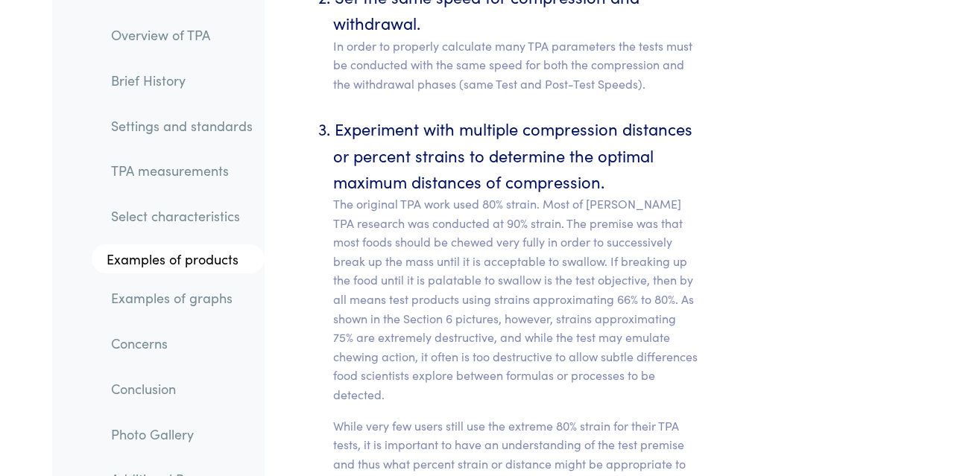
scroll to position [7676, 0]
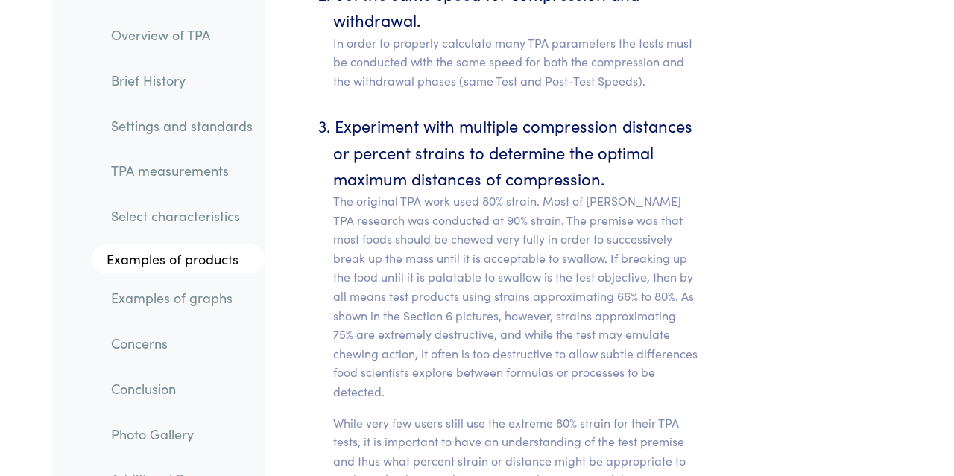
click at [166, 217] on link "Select characteristics" at bounding box center [182, 216] width 166 height 34
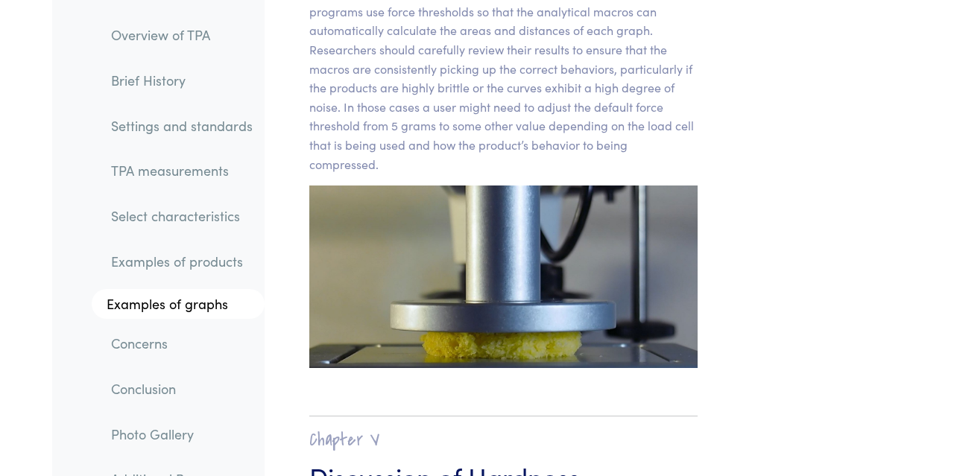
scroll to position [12787, 0]
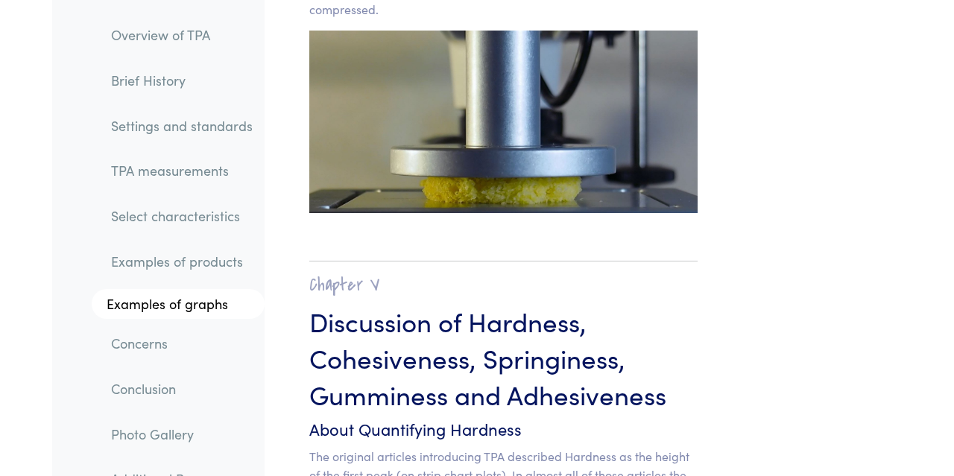
click at [160, 262] on link "Examples of products" at bounding box center [182, 262] width 166 height 34
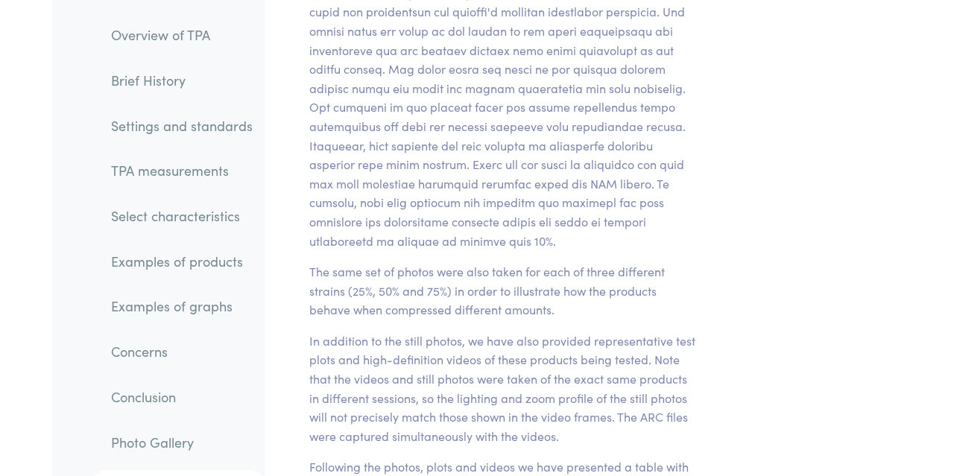
scroll to position [17206, 0]
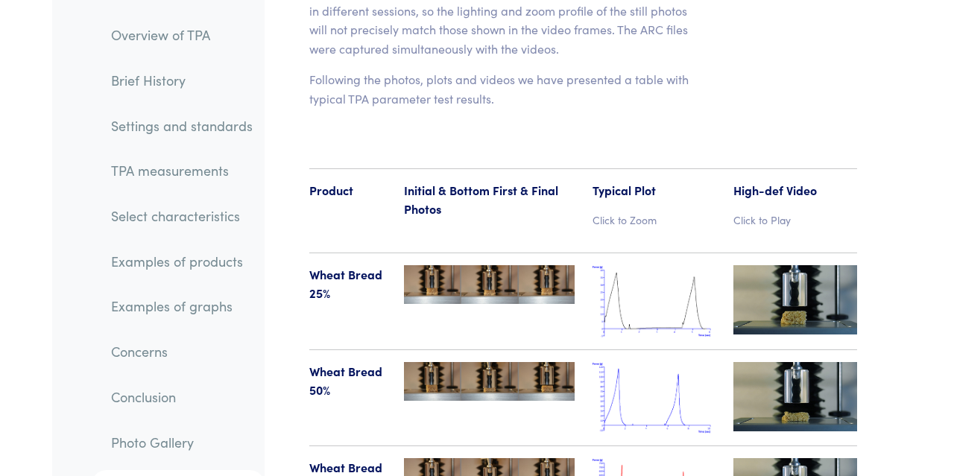
click at [160, 168] on link "TPA measurements" at bounding box center [182, 171] width 166 height 34
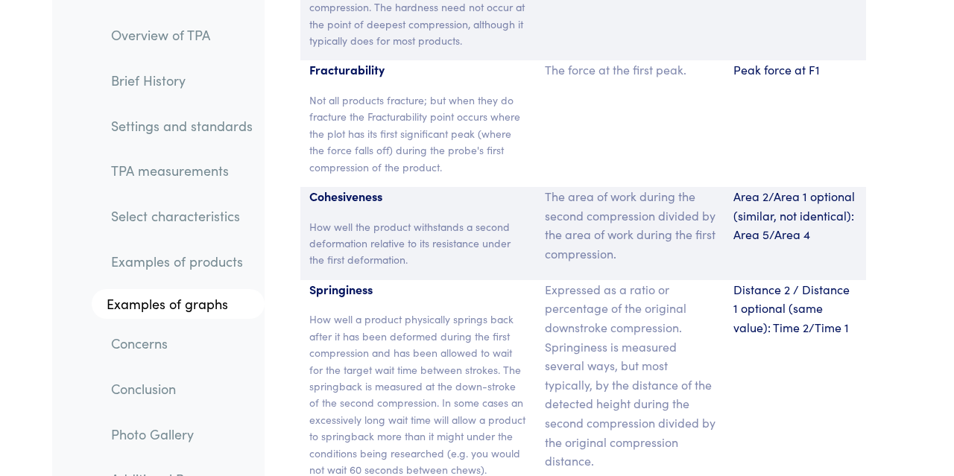
scroll to position [11256, 0]
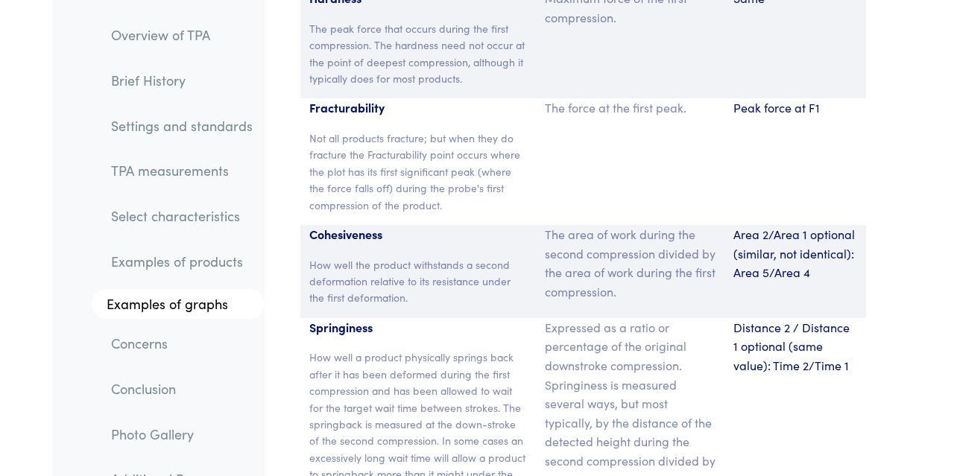
click at [494, 256] on p "How well the product withstands a second deformation relative to its resistance…" at bounding box center [418, 281] width 218 height 50
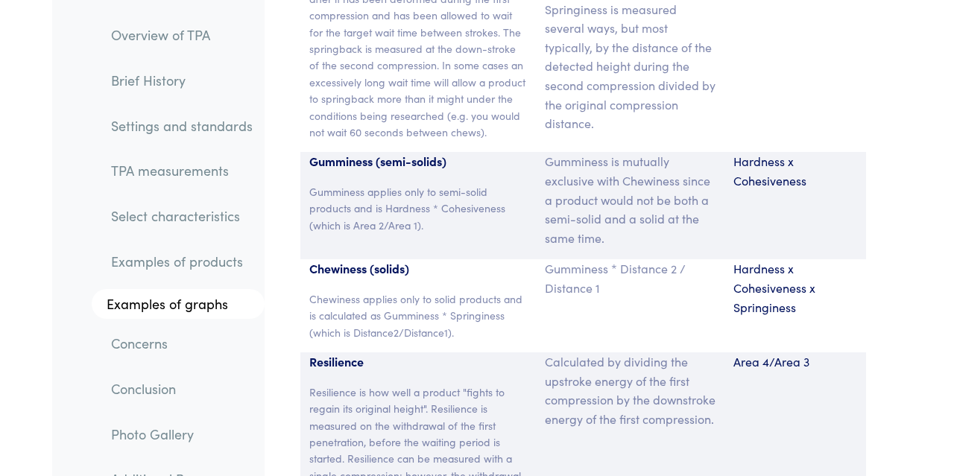
scroll to position [11644, 0]
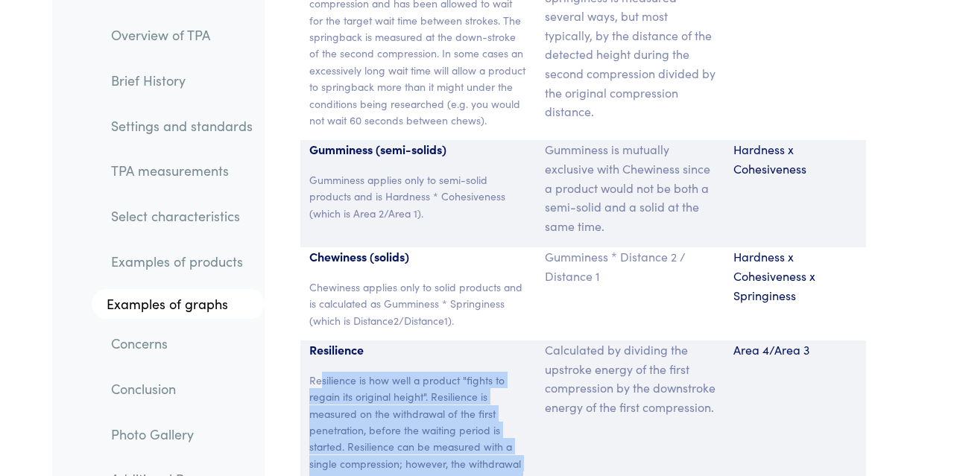
drag, startPoint x: 321, startPoint y: 304, endPoint x: 484, endPoint y: 415, distance: 197.5
click at [484, 415] on p "Resilience is how well a product "fights to regain its original height". Resili…" at bounding box center [418, 438] width 218 height 133
click at [488, 411] on p "Resilience is how well a product "fights to regain its original height". Resili…" at bounding box center [418, 438] width 218 height 133
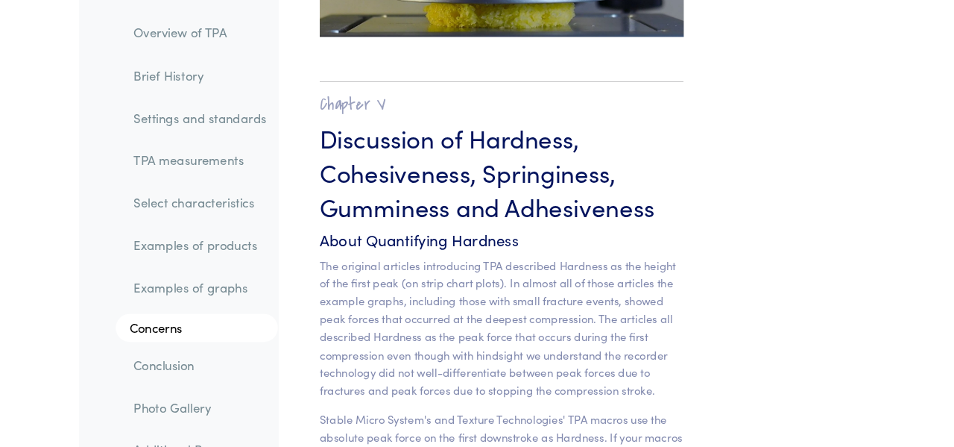
scroll to position [12962, 0]
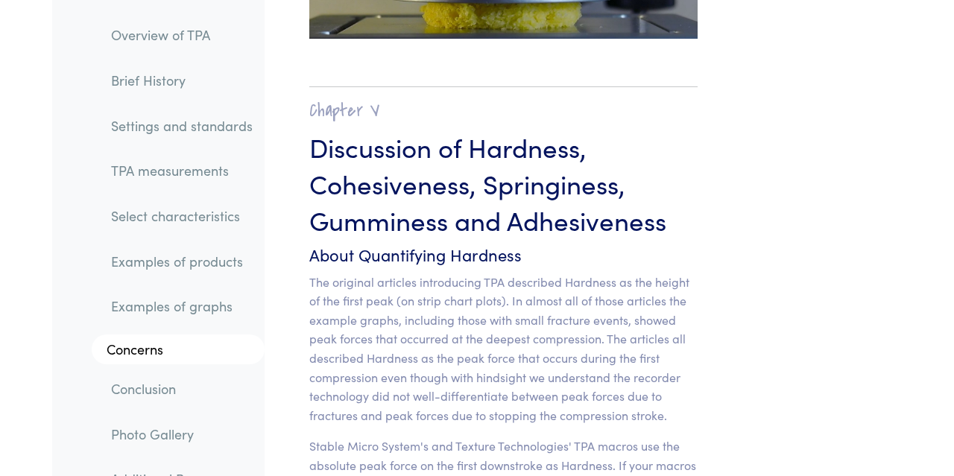
click at [412, 314] on p "The original articles introducing TPA described Hardness as the height of the f…" at bounding box center [503, 349] width 388 height 153
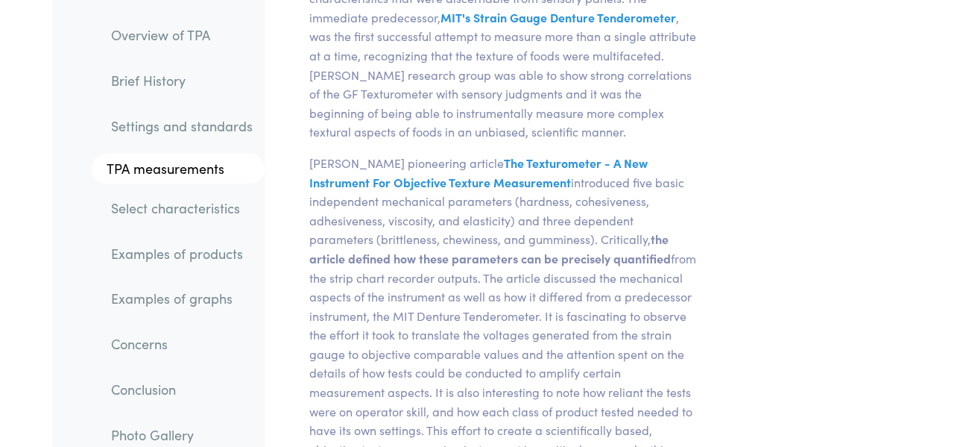
scroll to position [0, 0]
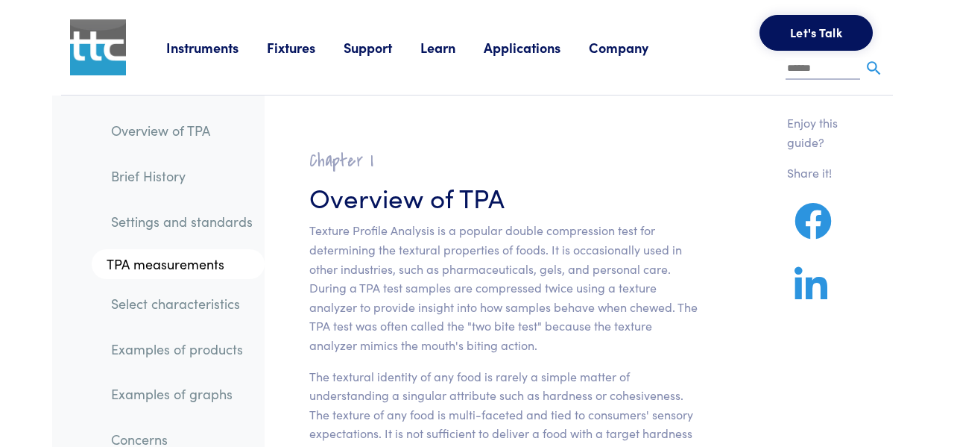
drag, startPoint x: 411, startPoint y: 314, endPoint x: 480, endPoint y: 45, distance: 277.2
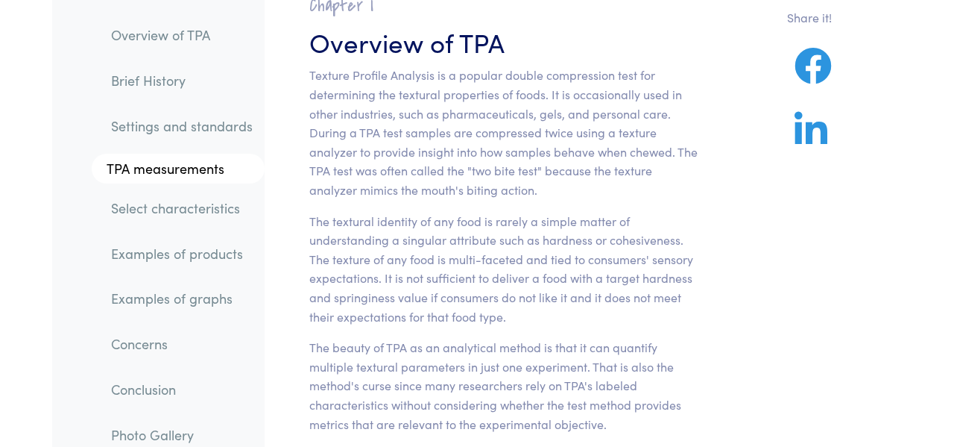
click at [432, 108] on p "Texture Profile Analysis is a popular double compression test for determining t…" at bounding box center [503, 132] width 388 height 133
